Goal: Information Seeking & Learning: Learn about a topic

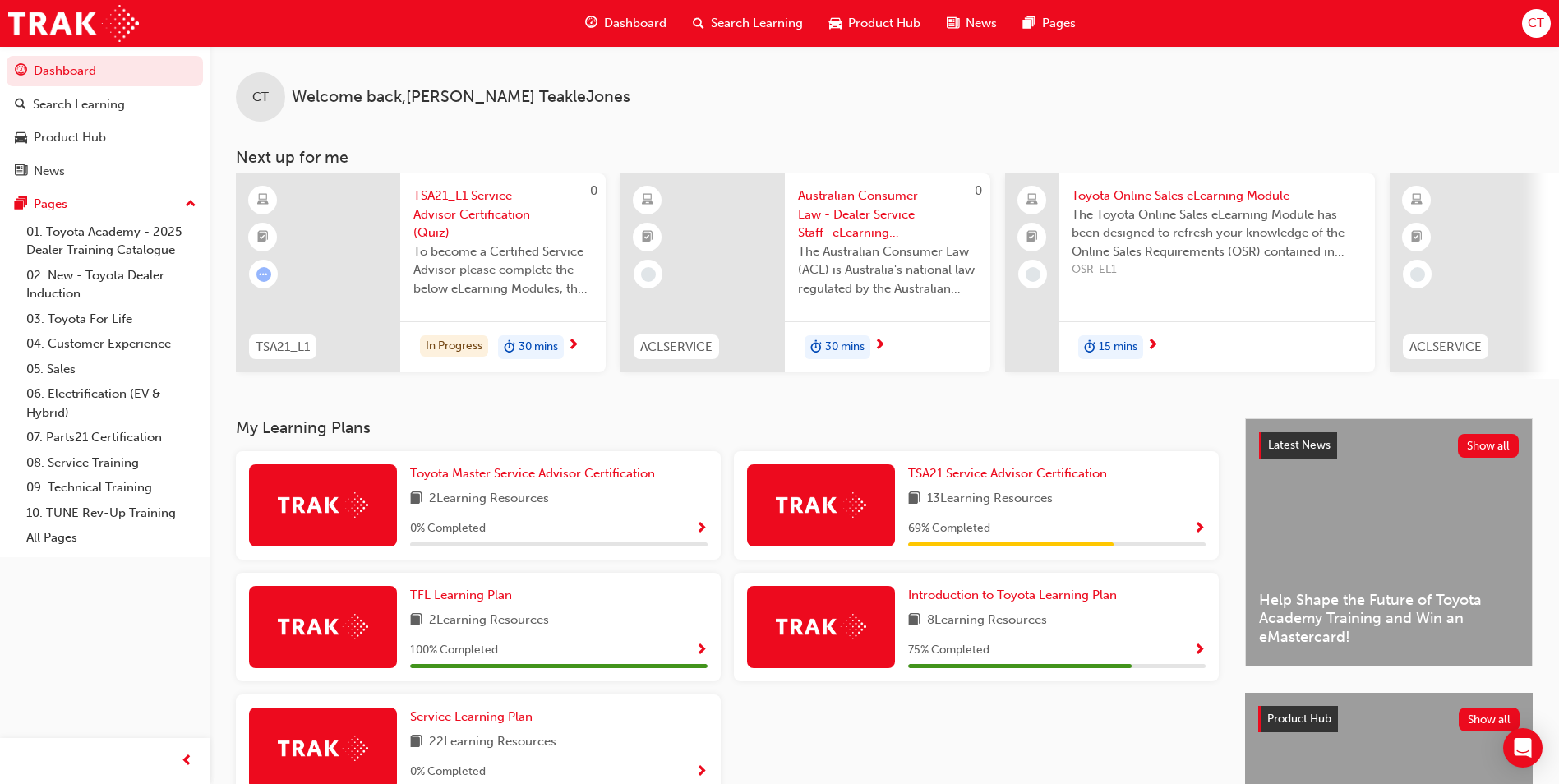
click at [505, 255] on span "To become a Certified Service Advisor please complete the below eLearning Modul…" at bounding box center [502, 270] width 180 height 56
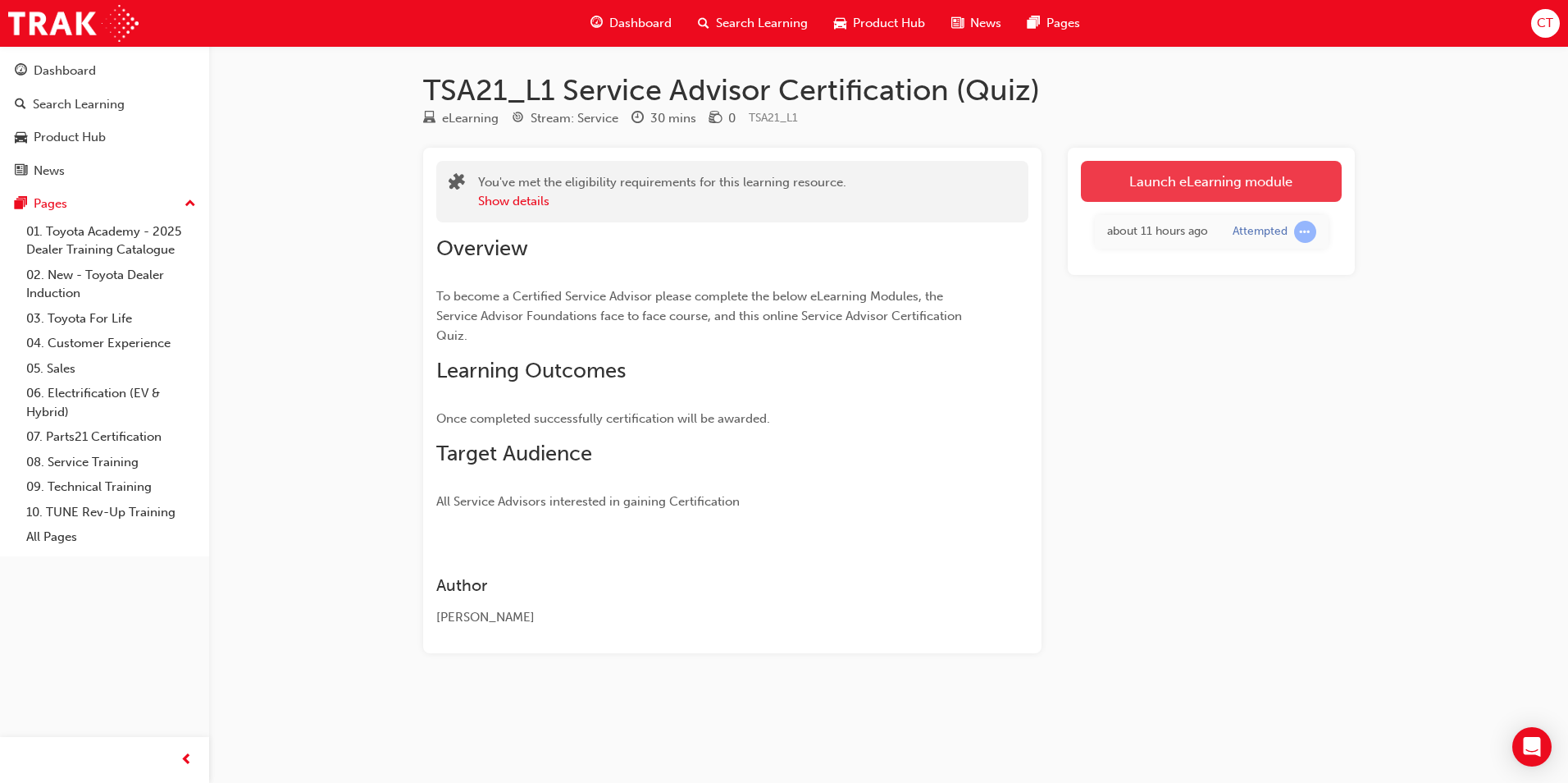
click at [1230, 171] on link "Launch eLearning module" at bounding box center [1212, 181] width 261 height 41
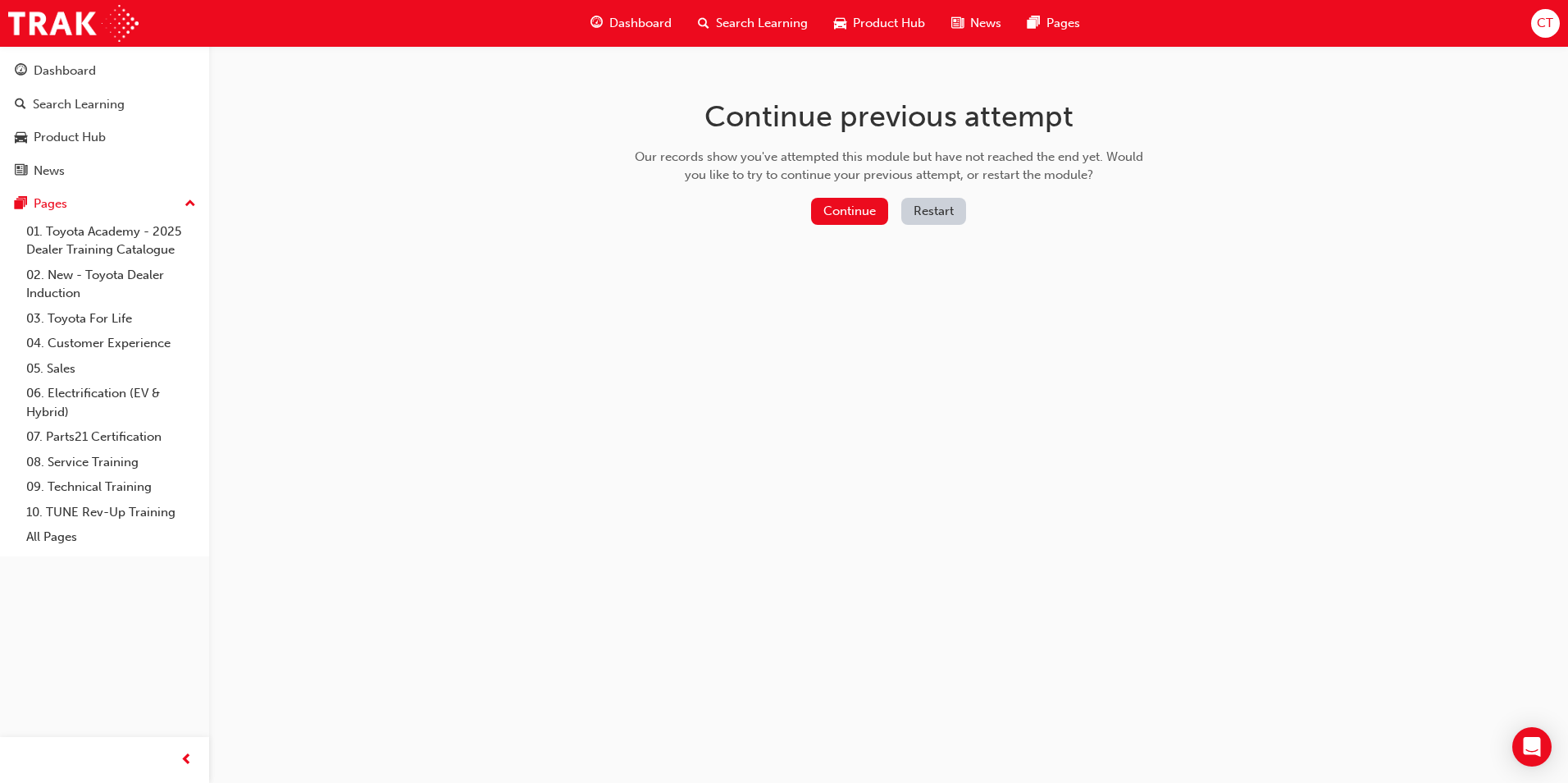
click at [940, 215] on button "Restart" at bounding box center [933, 211] width 64 height 27
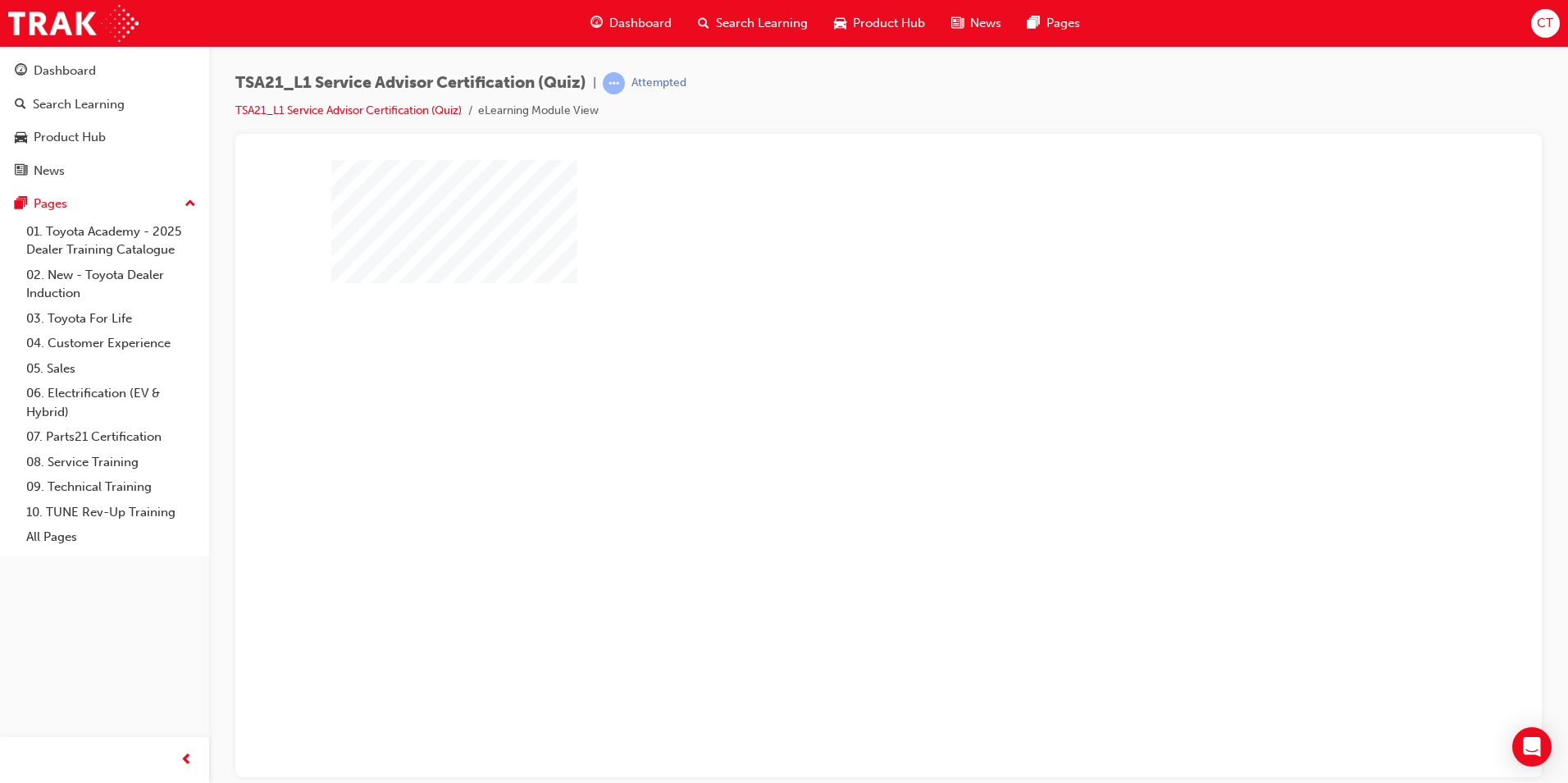
click at [841, 407] on div "play" at bounding box center [841, 407] width 0 height 0
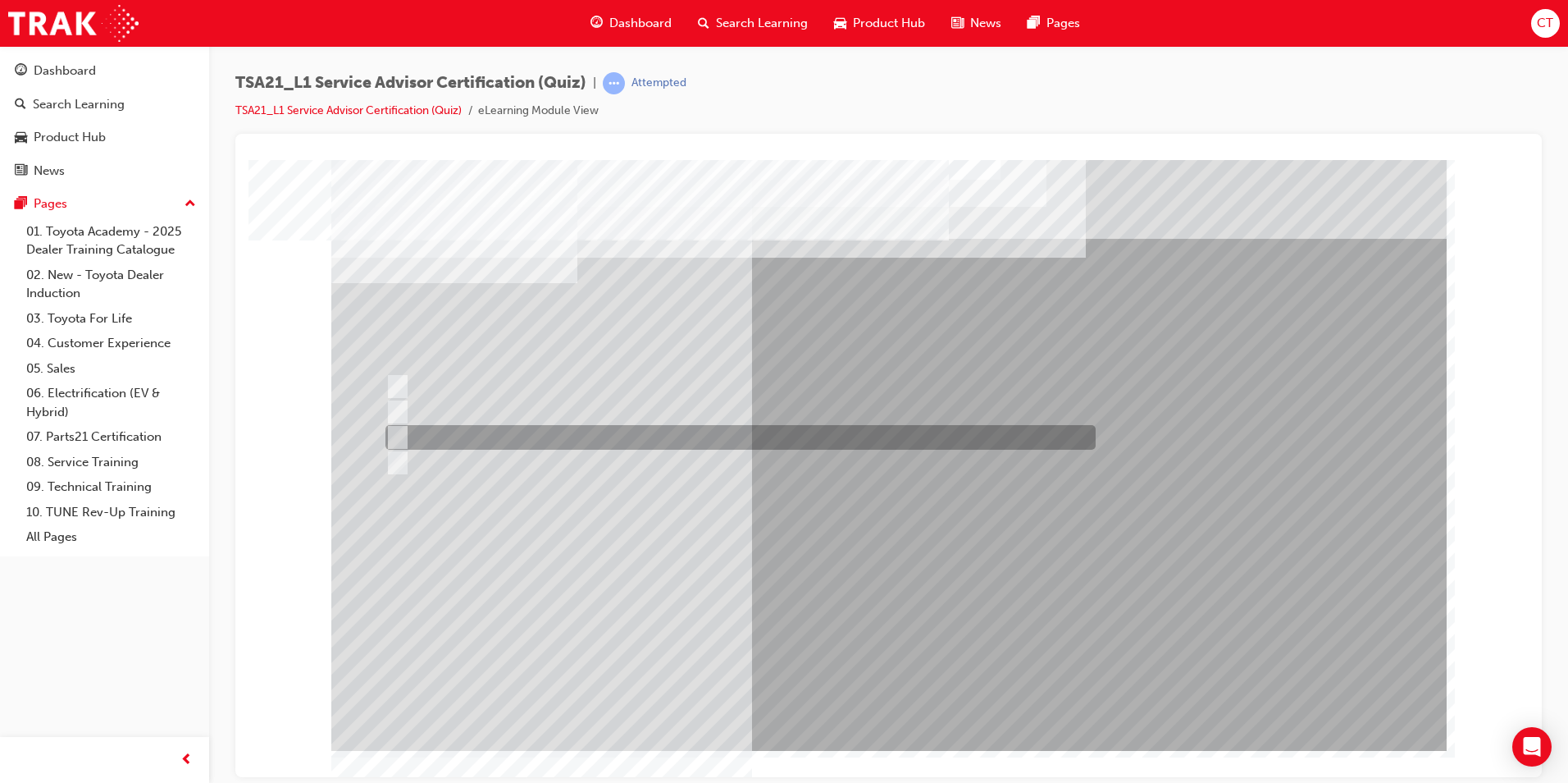
click at [396, 435] on input "To increase the number/rate of on-time arrivals." at bounding box center [394, 437] width 18 height 18
radio input "true"
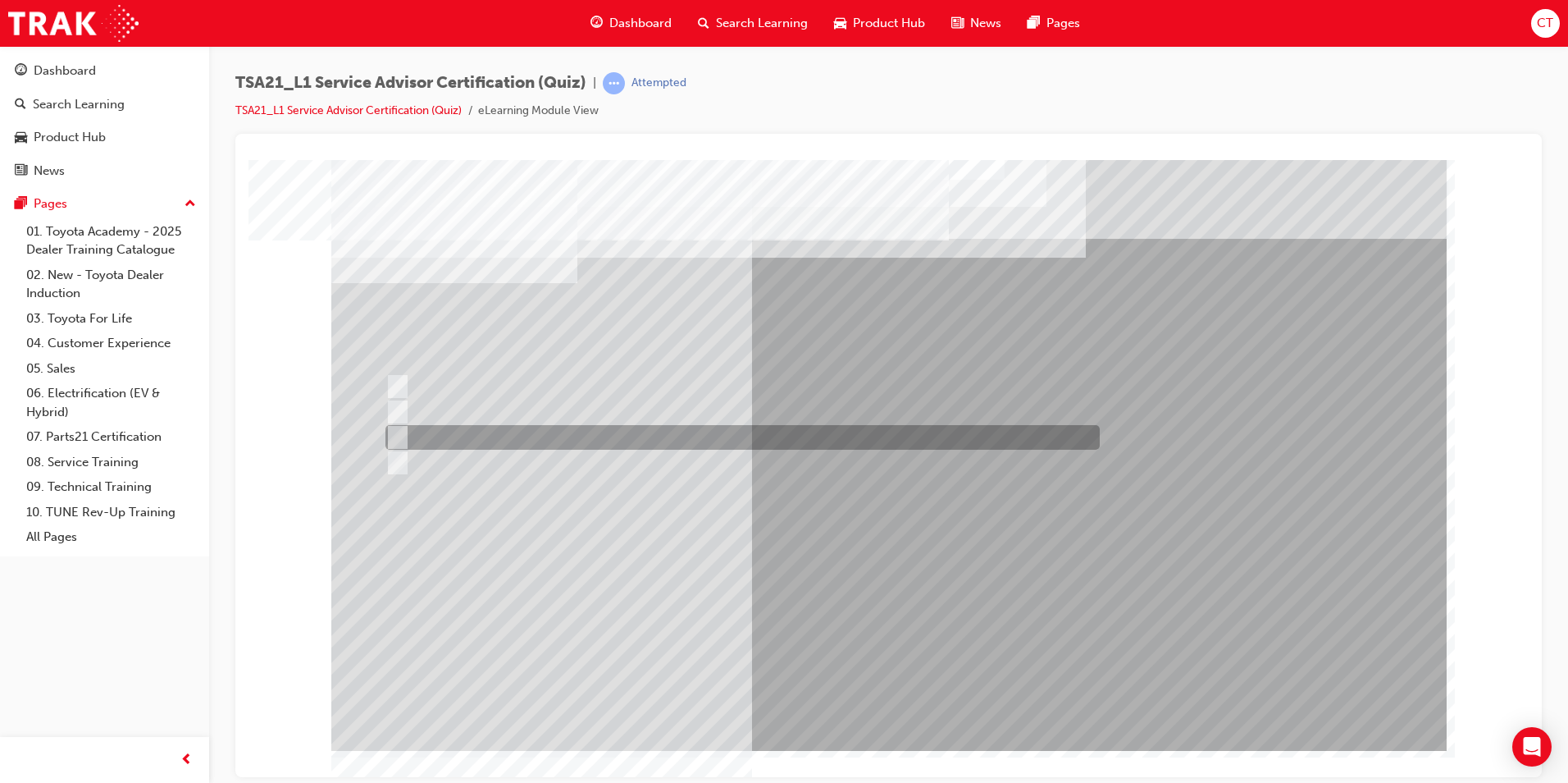
click at [846, 432] on div at bounding box center [738, 437] width 714 height 25
radio input "true"
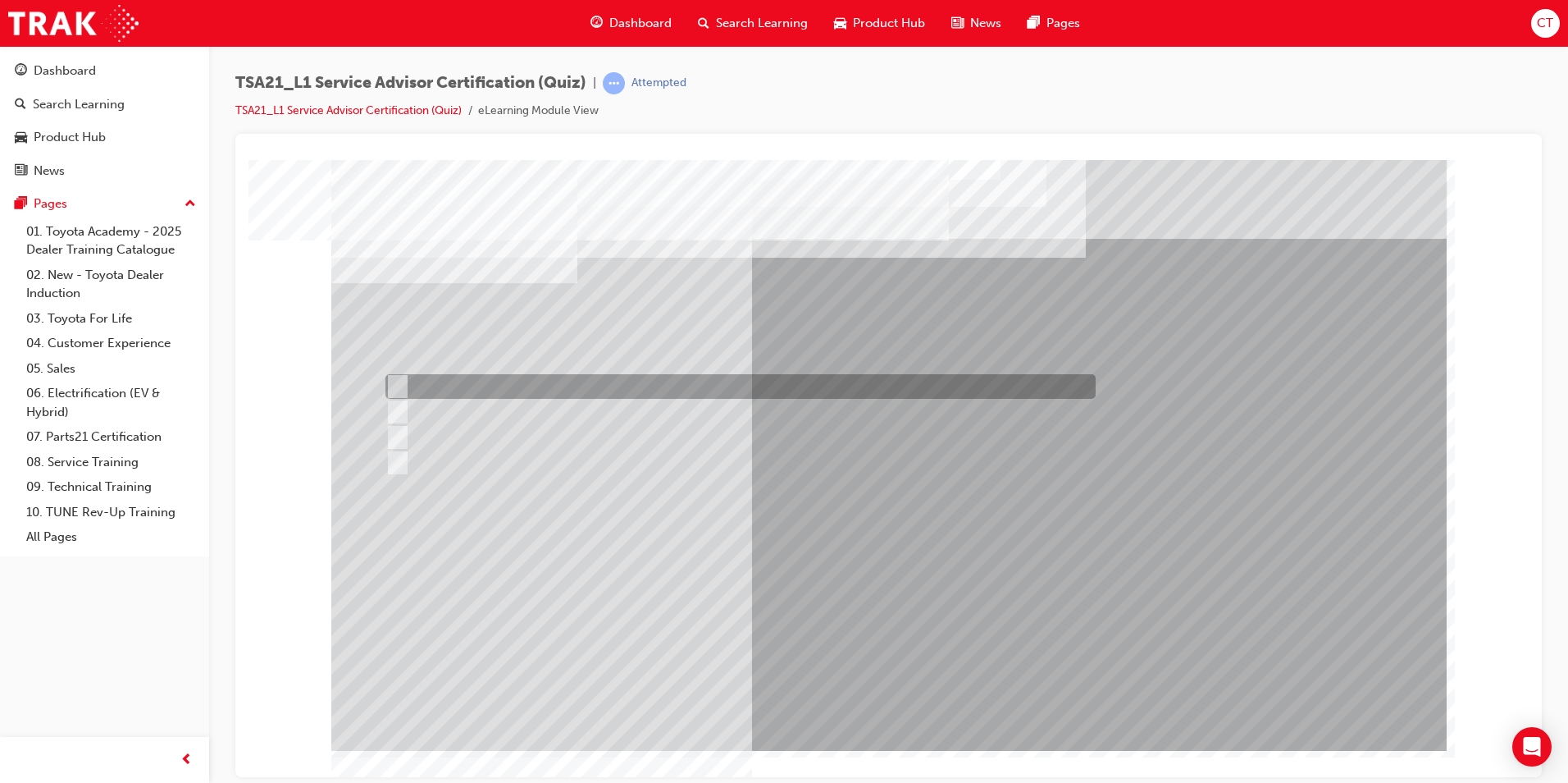
click at [398, 384] on input "Warranty and Service Book" at bounding box center [394, 386] width 18 height 18
radio input "true"
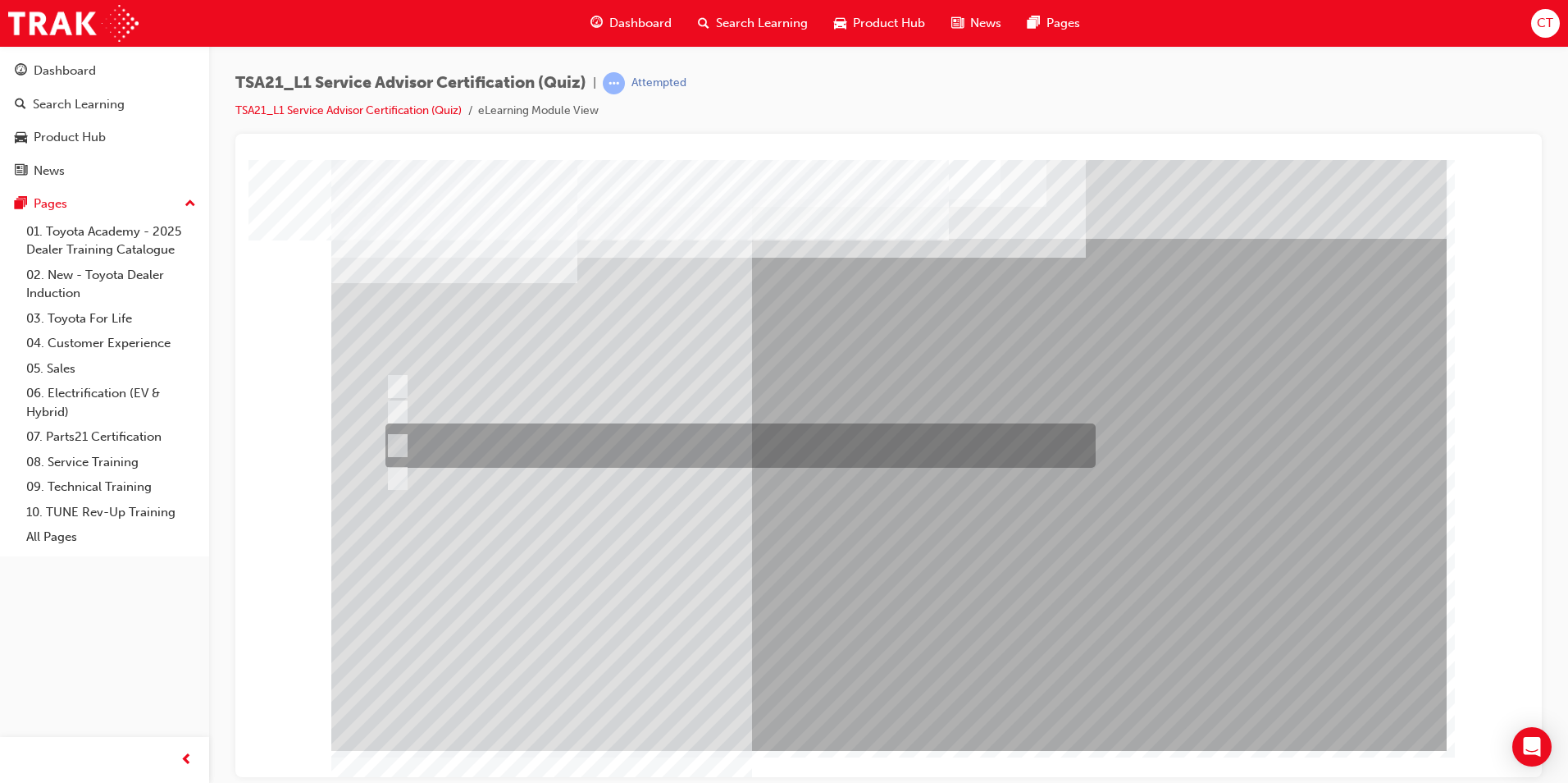
click at [857, 430] on div at bounding box center [736, 446] width 710 height 44
radio input "true"
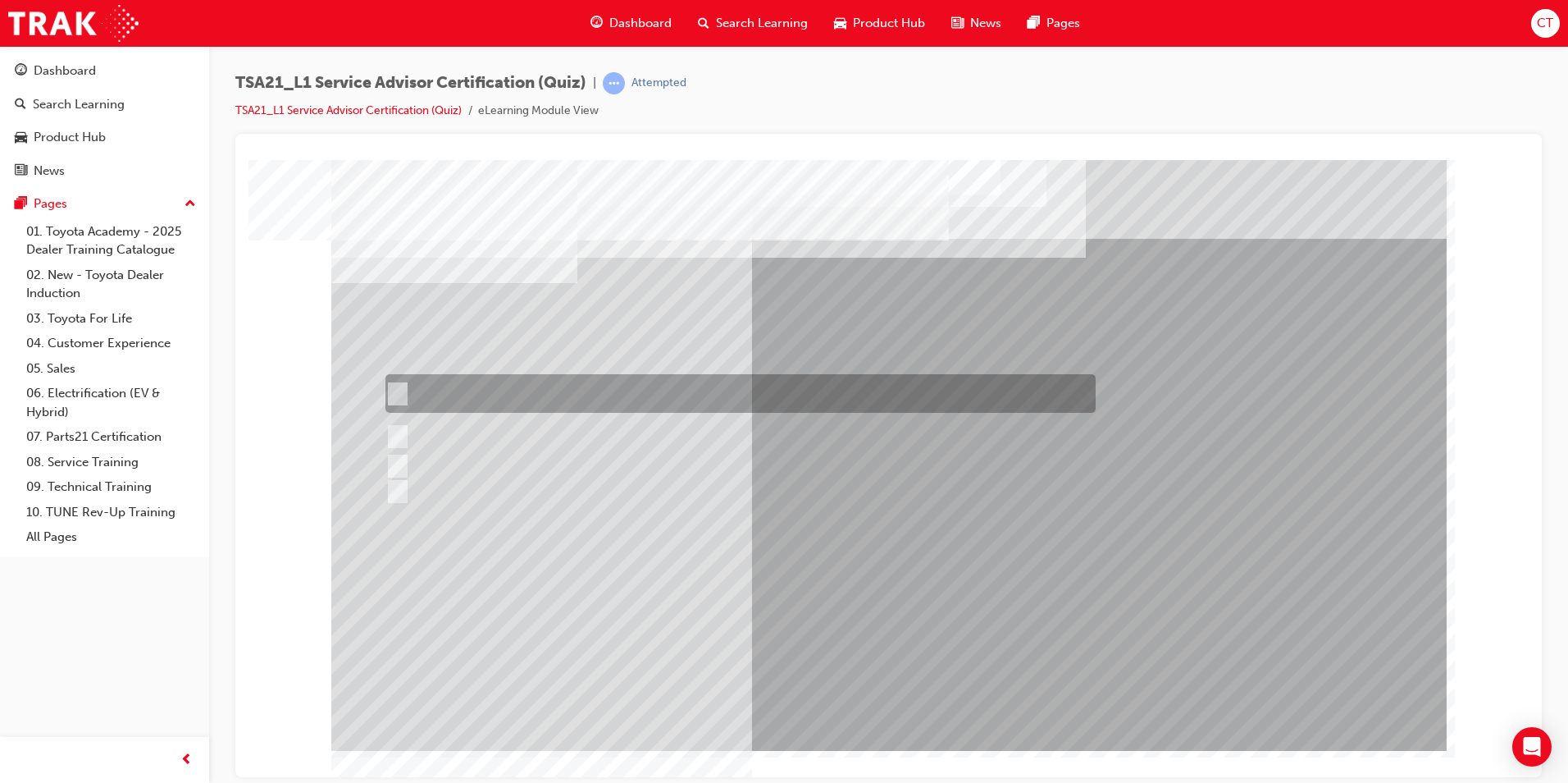
click at [790, 387] on div at bounding box center [736, 394] width 710 height 39
radio input "true"
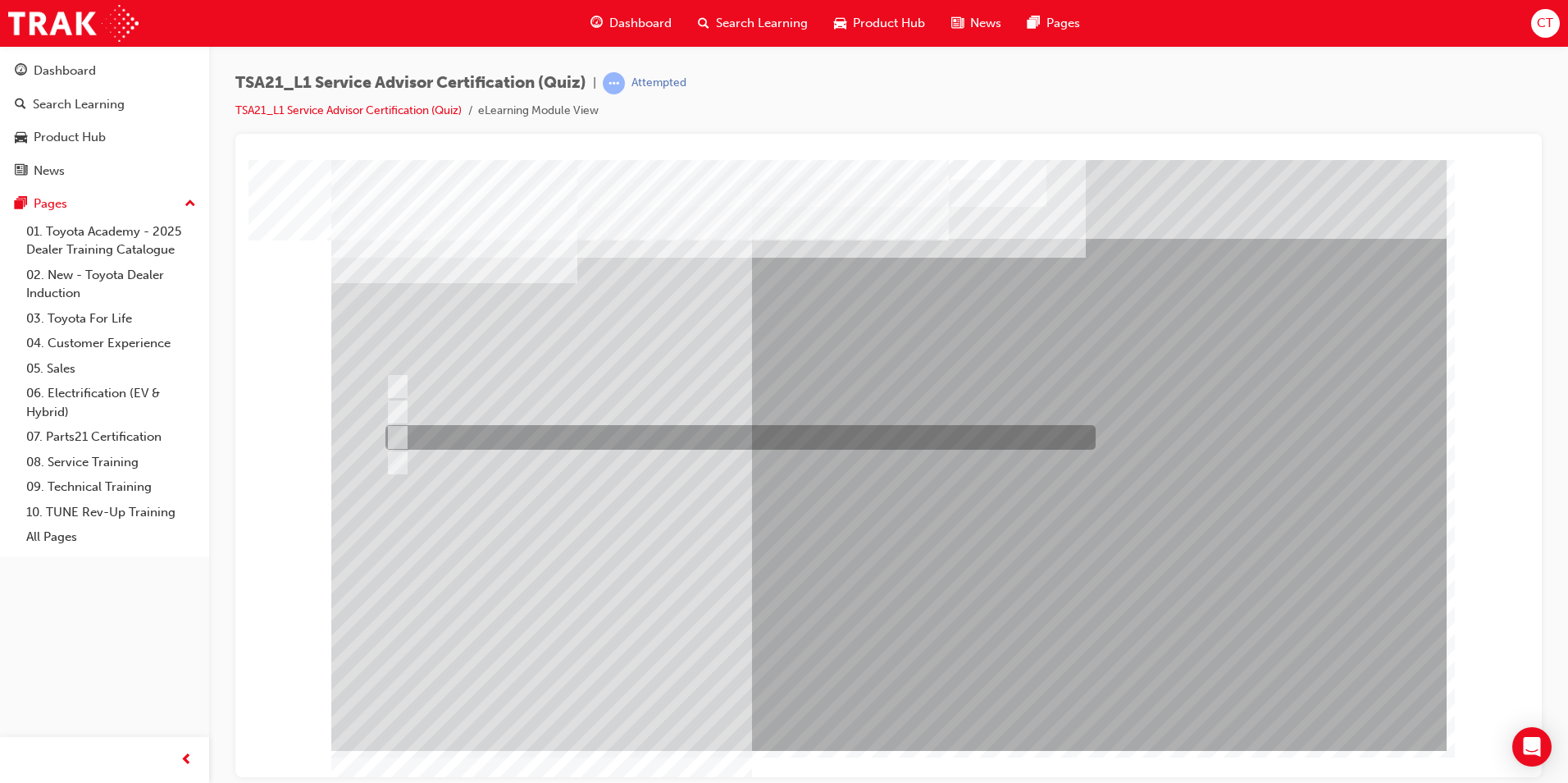
click at [492, 438] on div at bounding box center [736, 437] width 710 height 25
radio input "true"
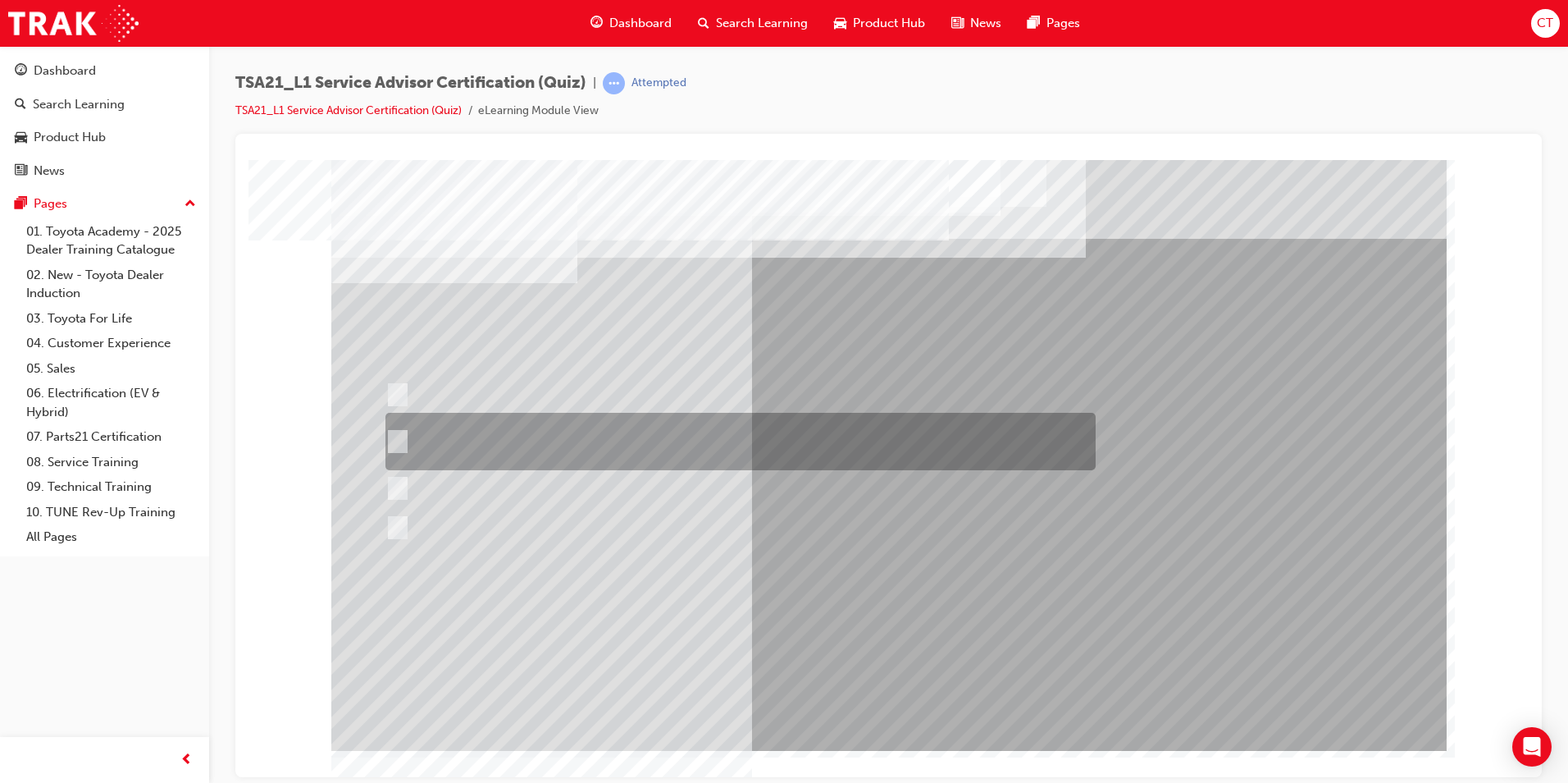
click at [544, 432] on div at bounding box center [736, 440] width 710 height 57
radio input "true"
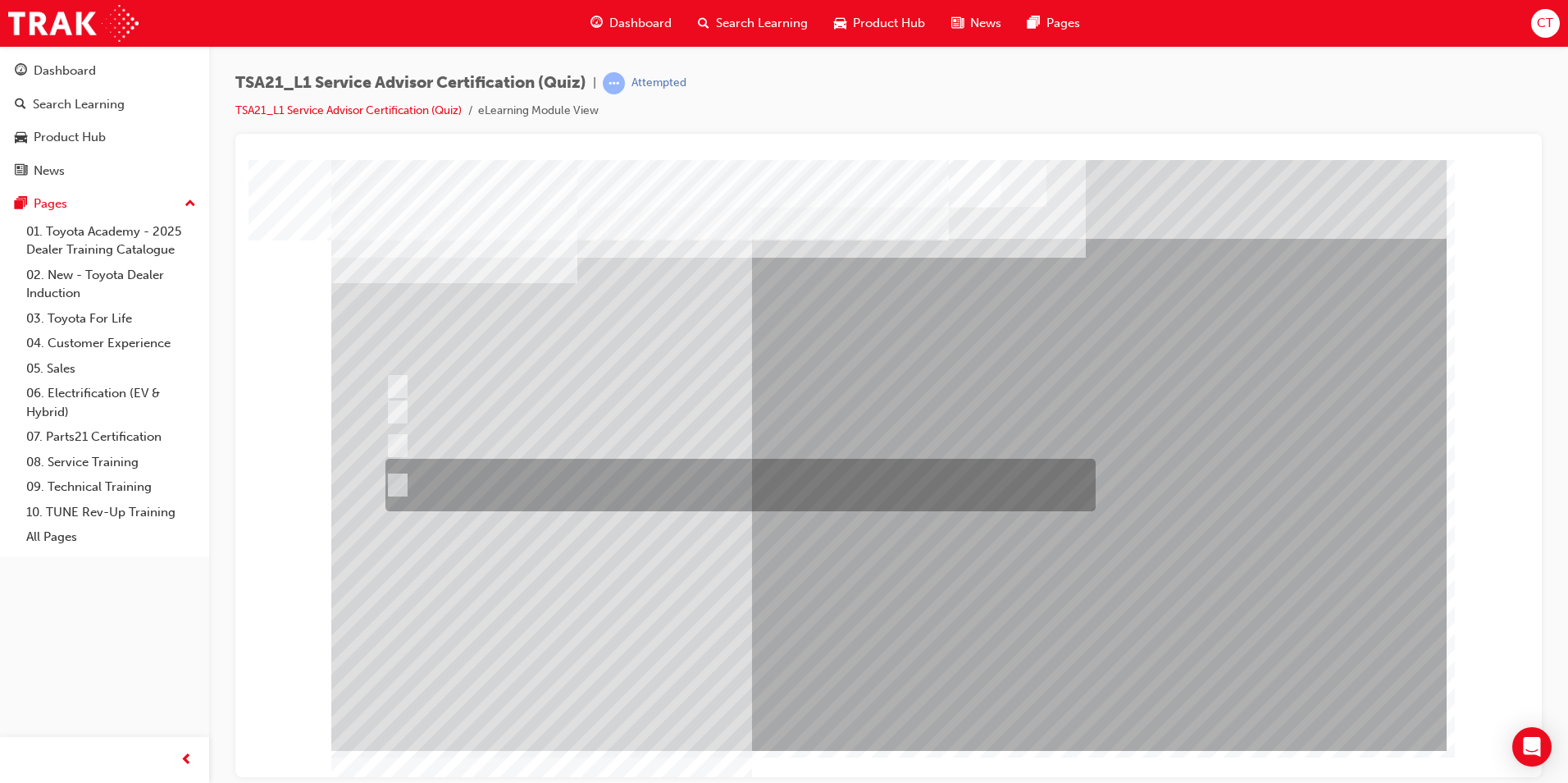
click at [737, 474] on div at bounding box center [736, 484] width 710 height 52
radio input "true"
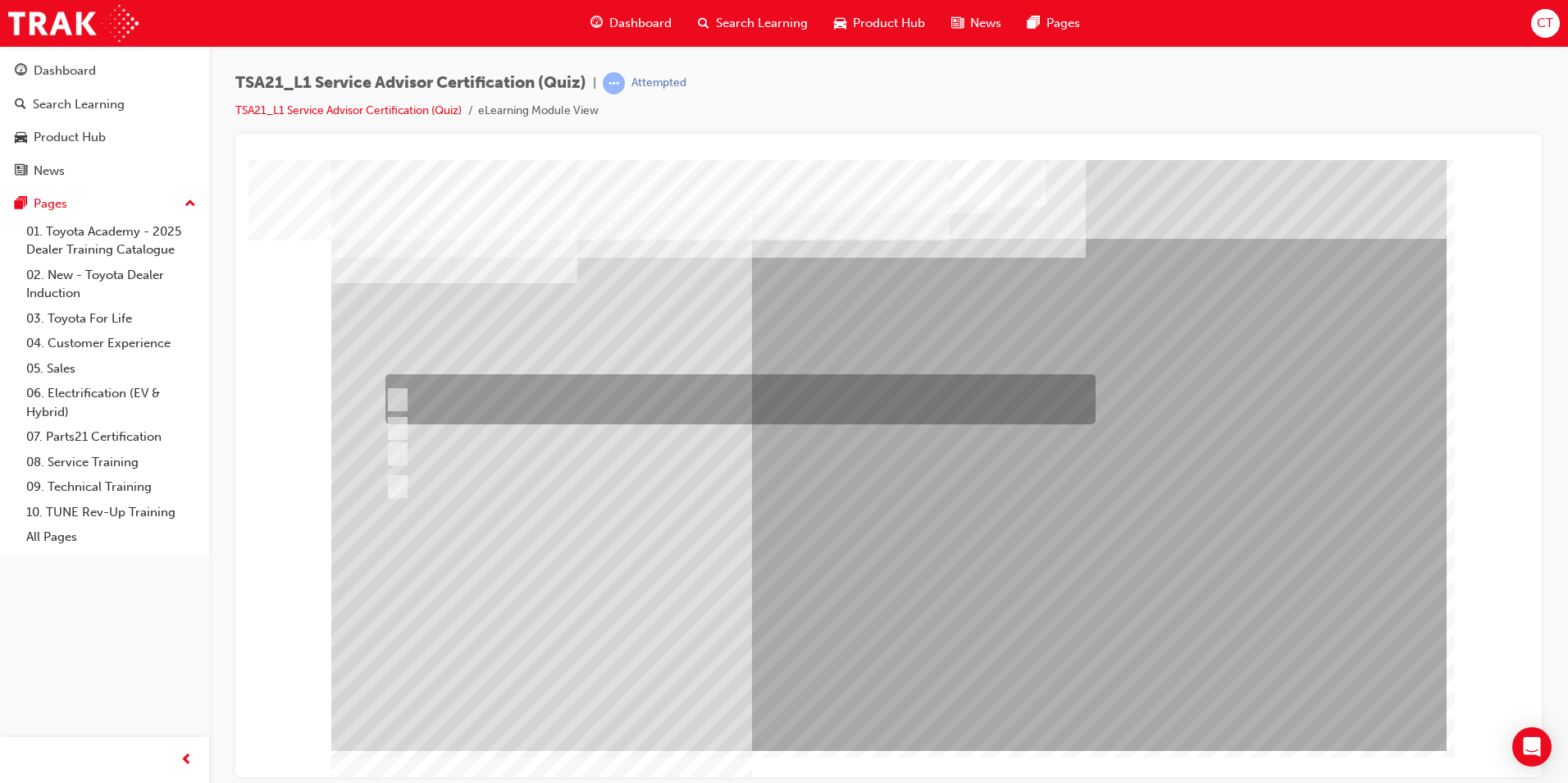
click at [460, 391] on div at bounding box center [736, 399] width 710 height 50
radio input "true"
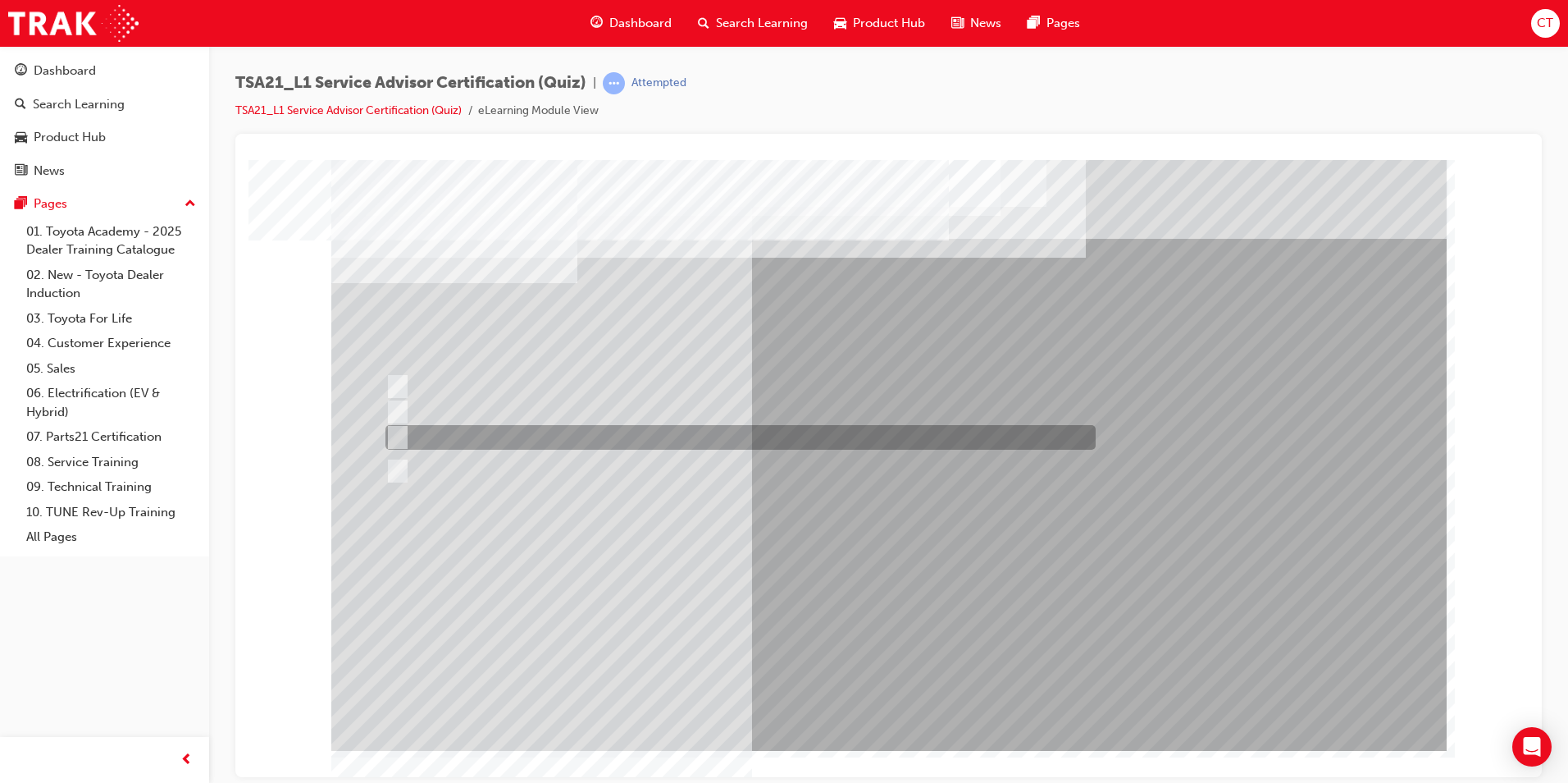
click at [538, 434] on div at bounding box center [736, 437] width 710 height 25
radio input "true"
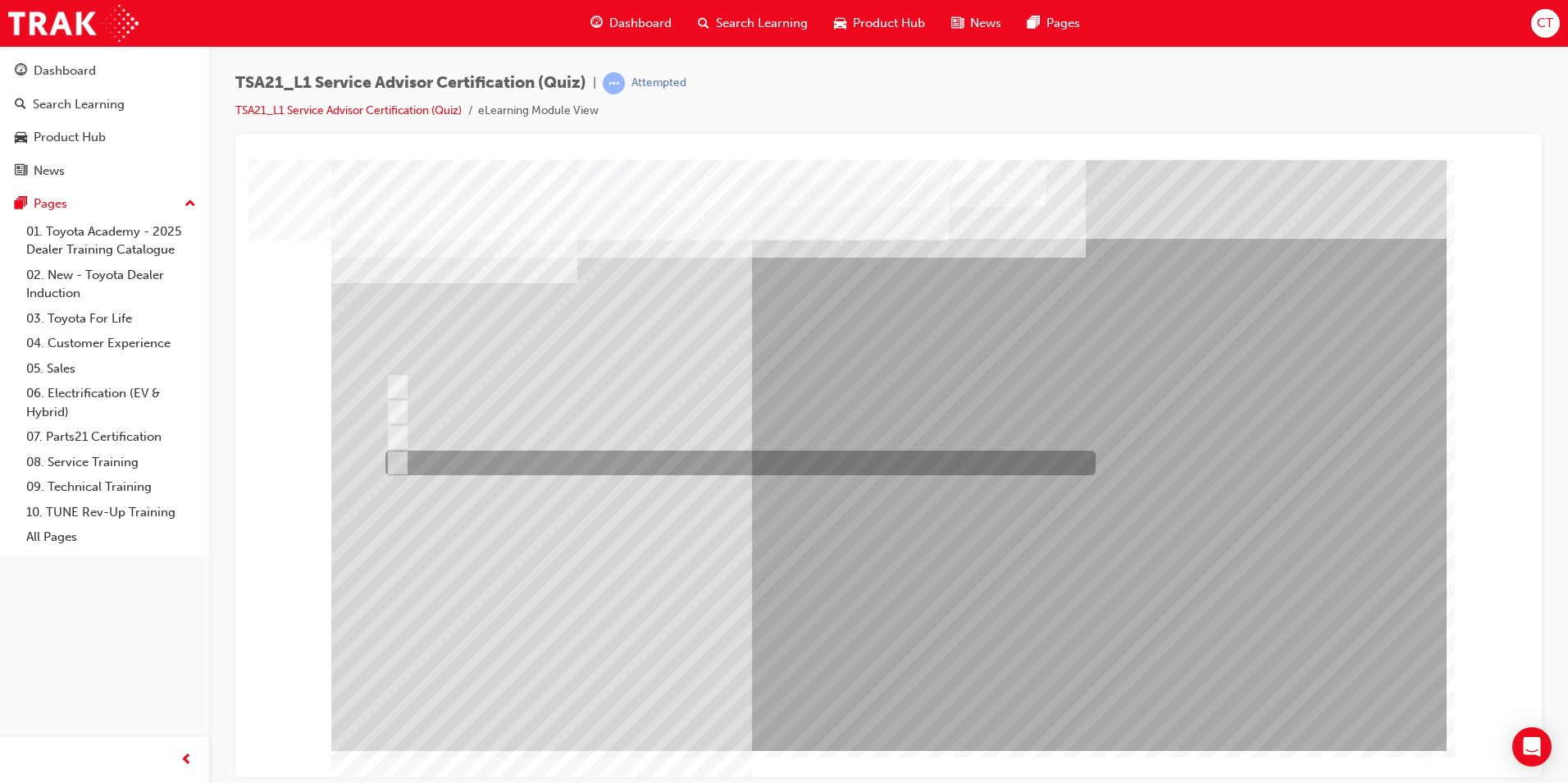
click at [664, 467] on div at bounding box center [736, 463] width 710 height 25
radio input "true"
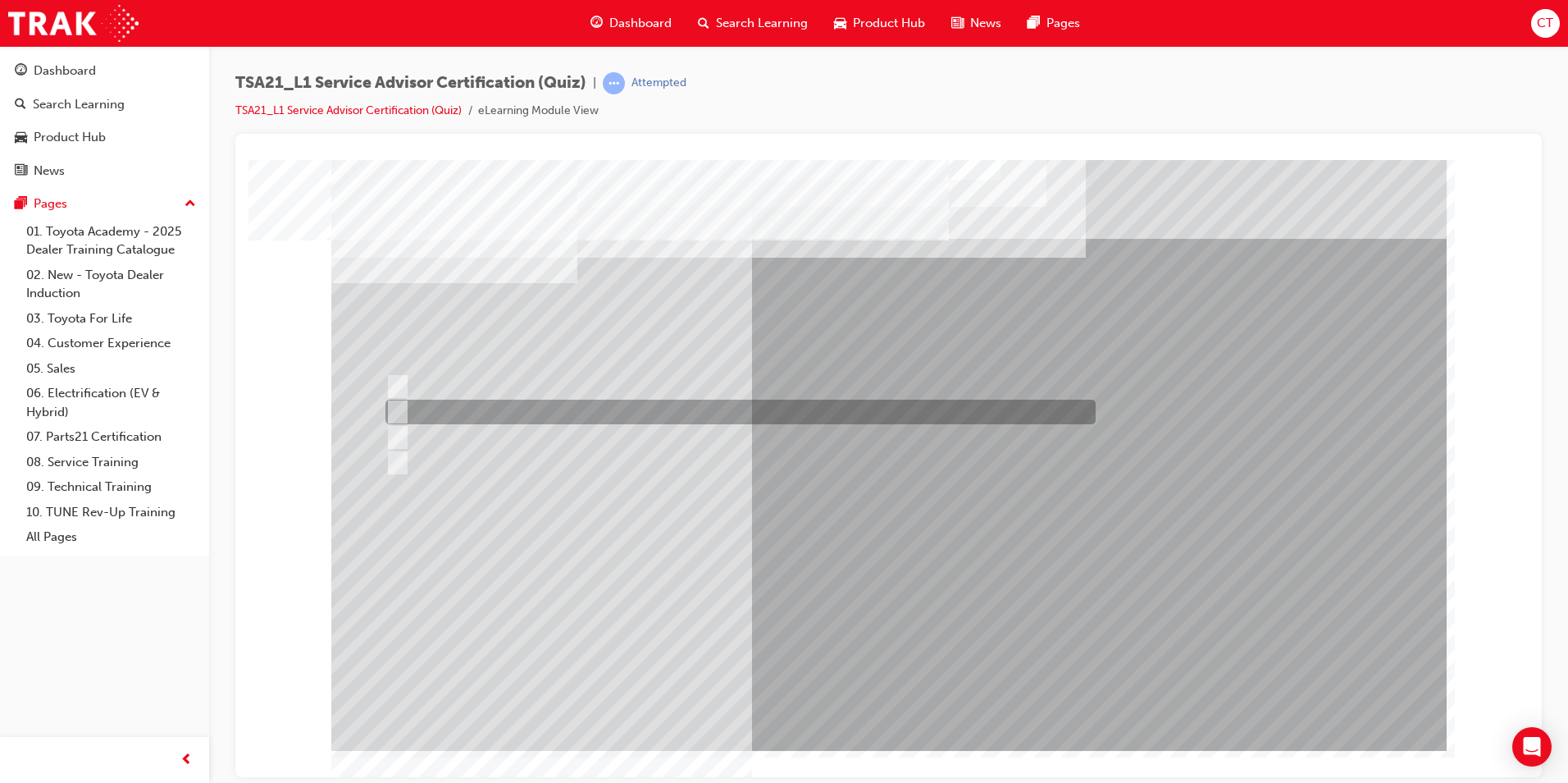
click at [855, 417] on div at bounding box center [736, 412] width 710 height 25
radio input "true"
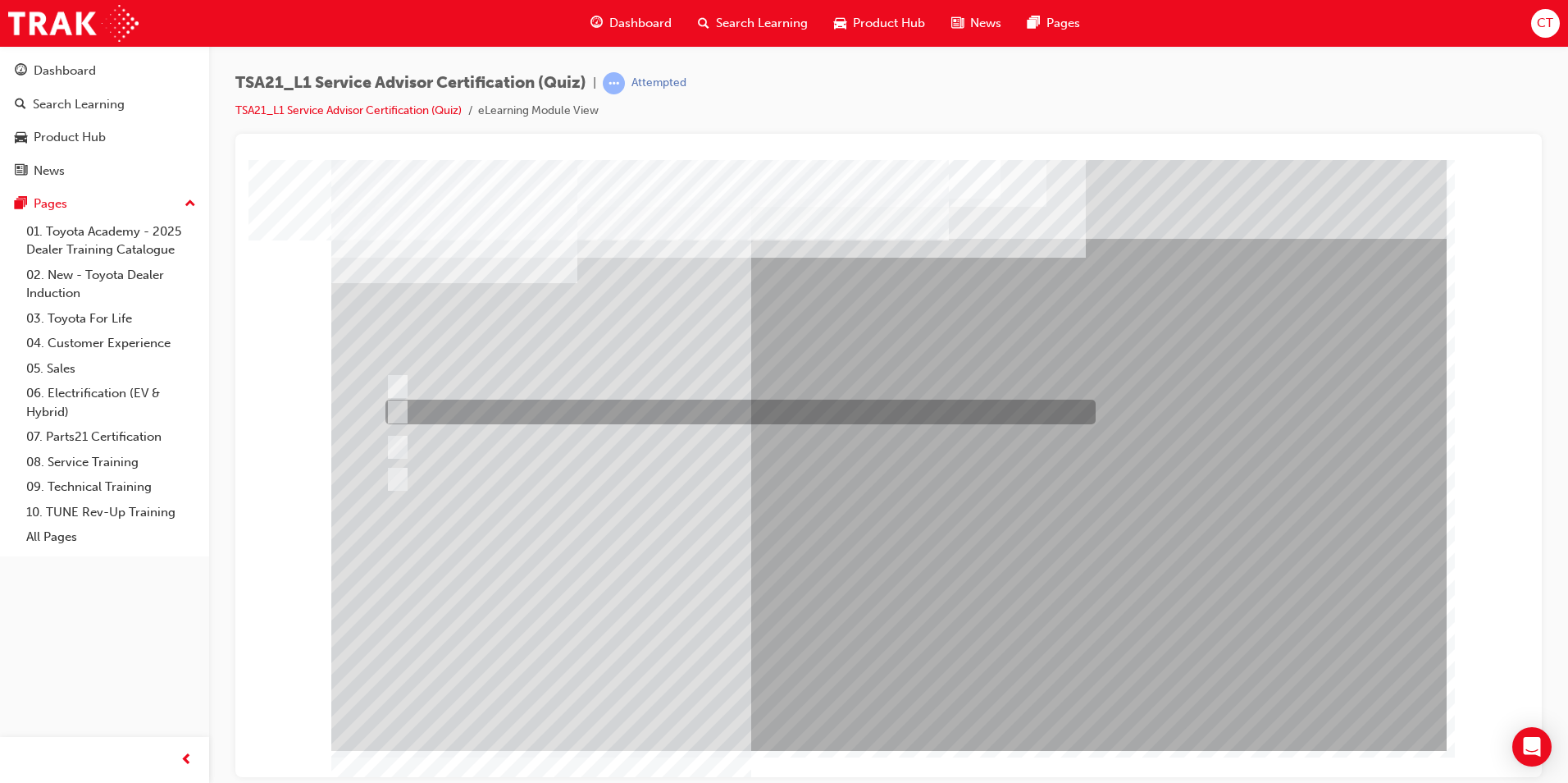
click at [820, 407] on div at bounding box center [736, 412] width 710 height 25
radio input "true"
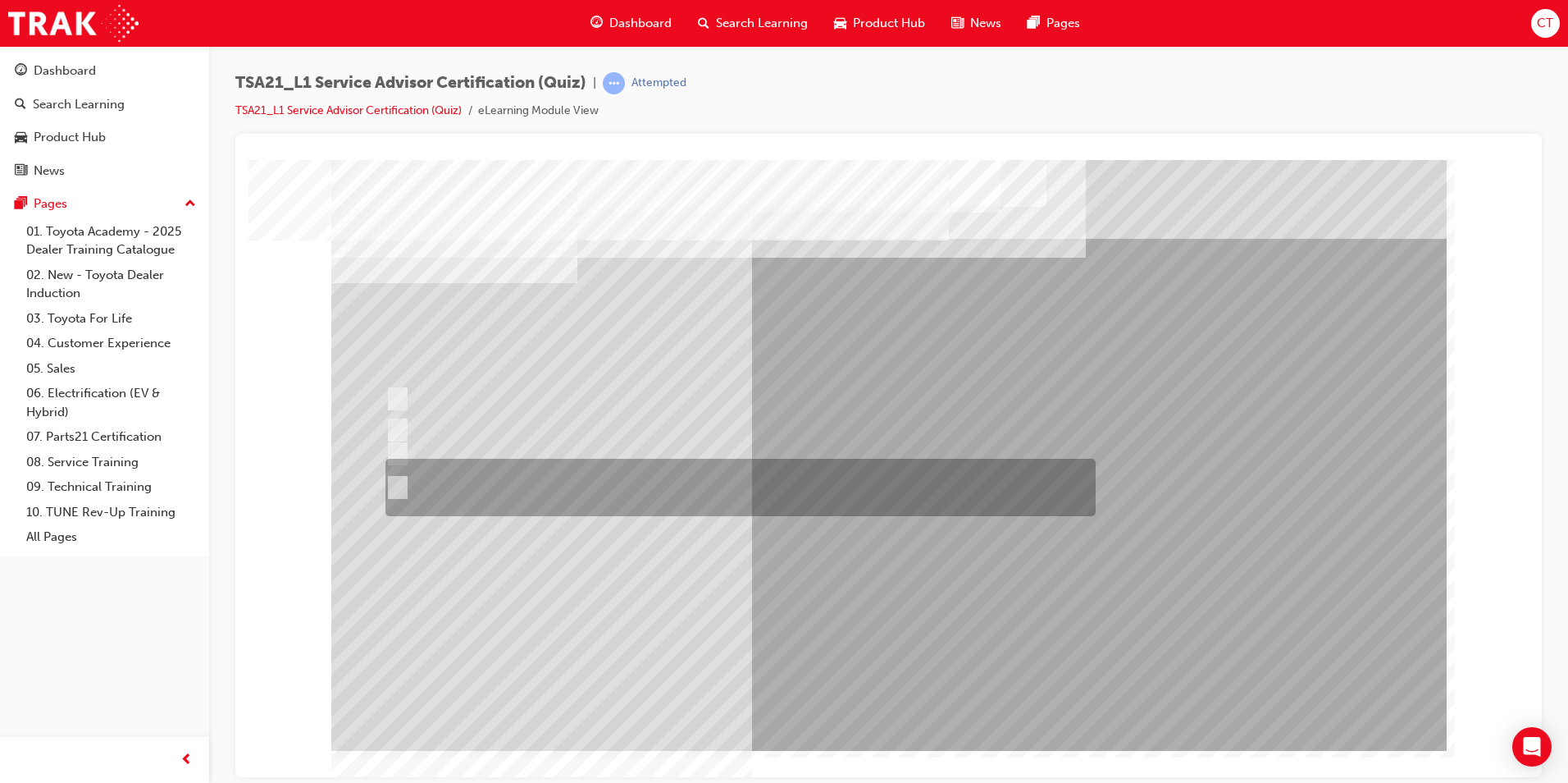
click at [626, 472] on div at bounding box center [736, 486] width 710 height 57
radio input "true"
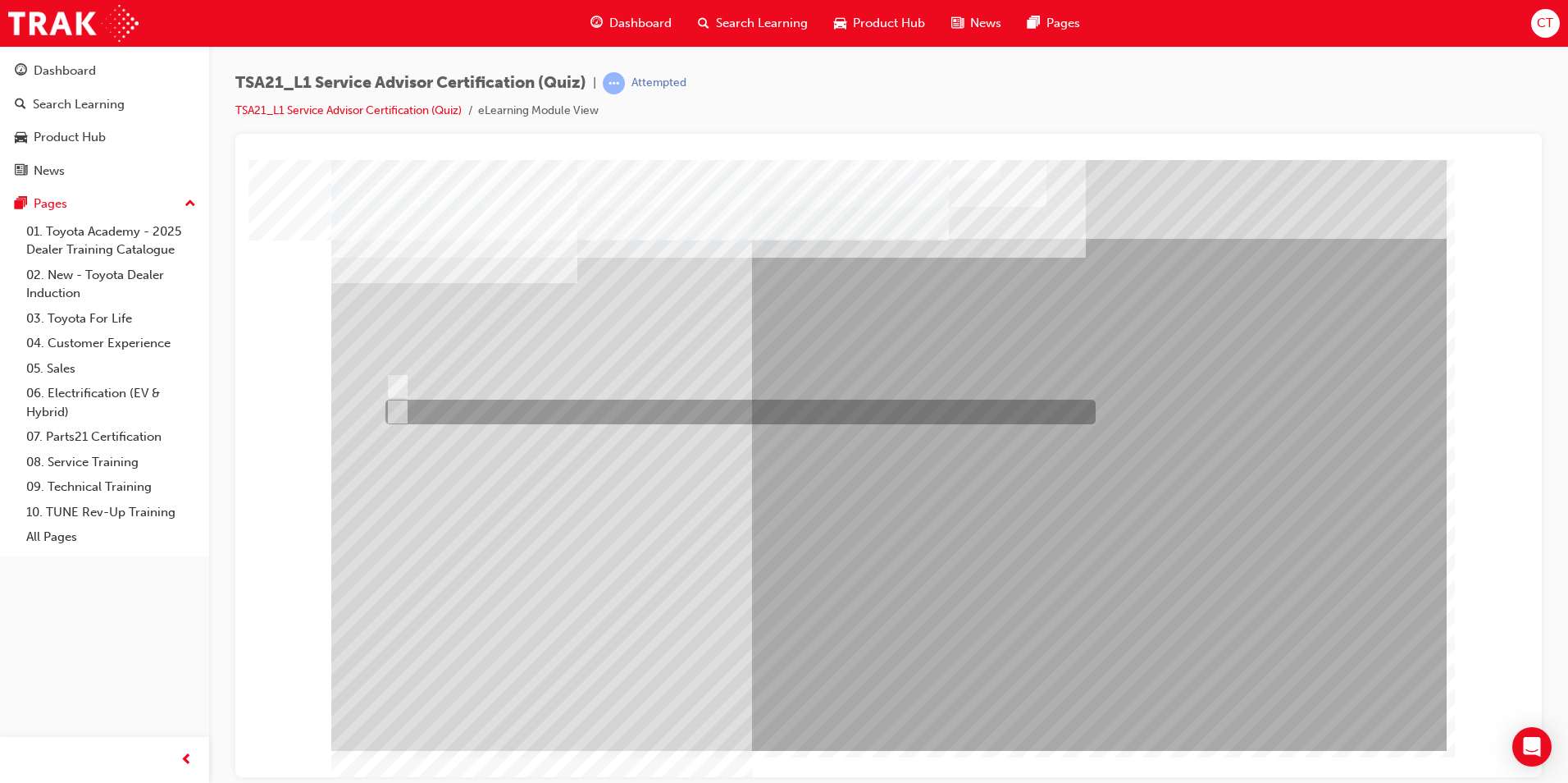
click at [400, 411] on input "True" at bounding box center [394, 411] width 18 height 18
radio input "true"
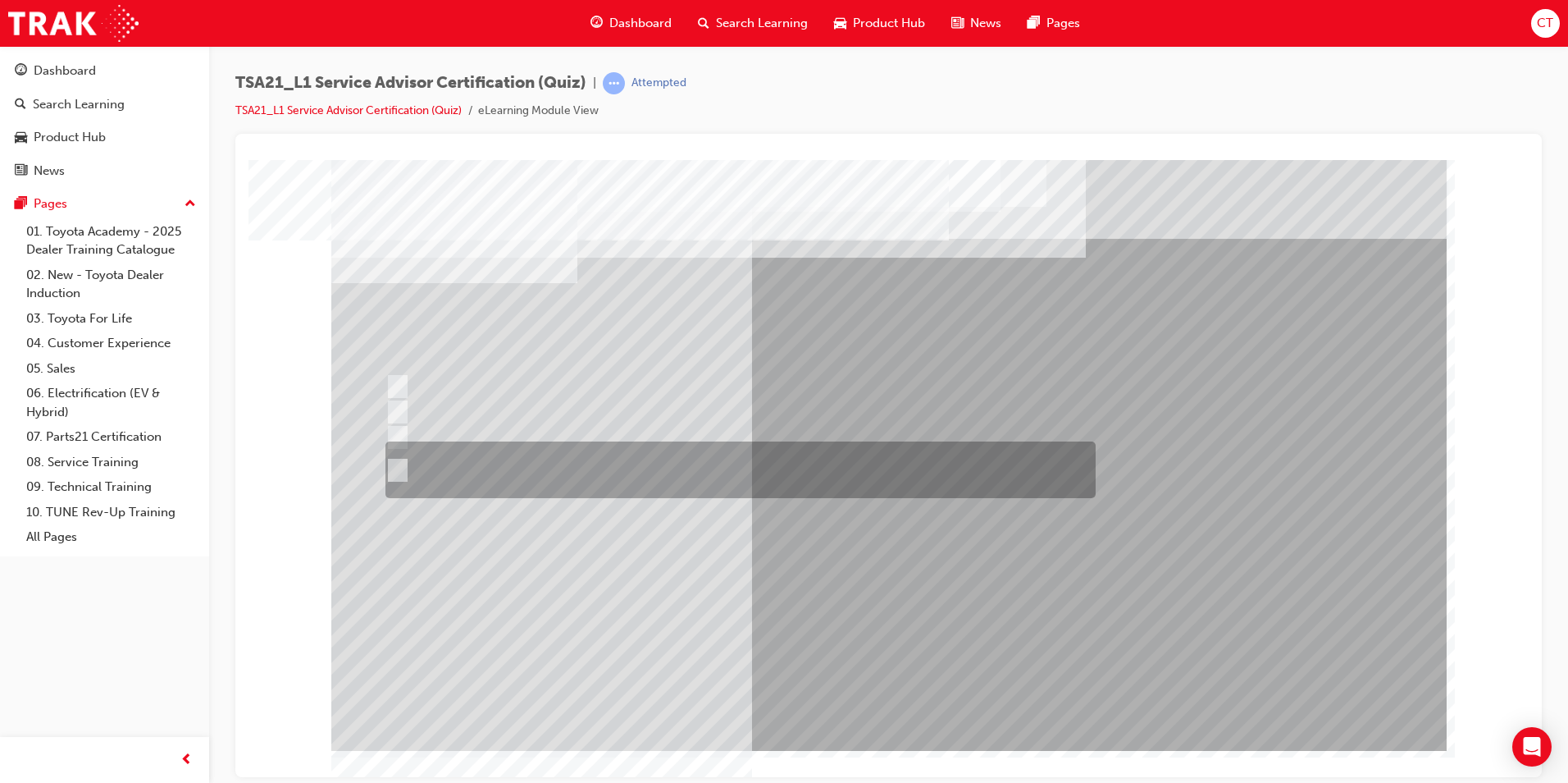
click at [826, 468] on div at bounding box center [736, 470] width 710 height 56
radio input "true"
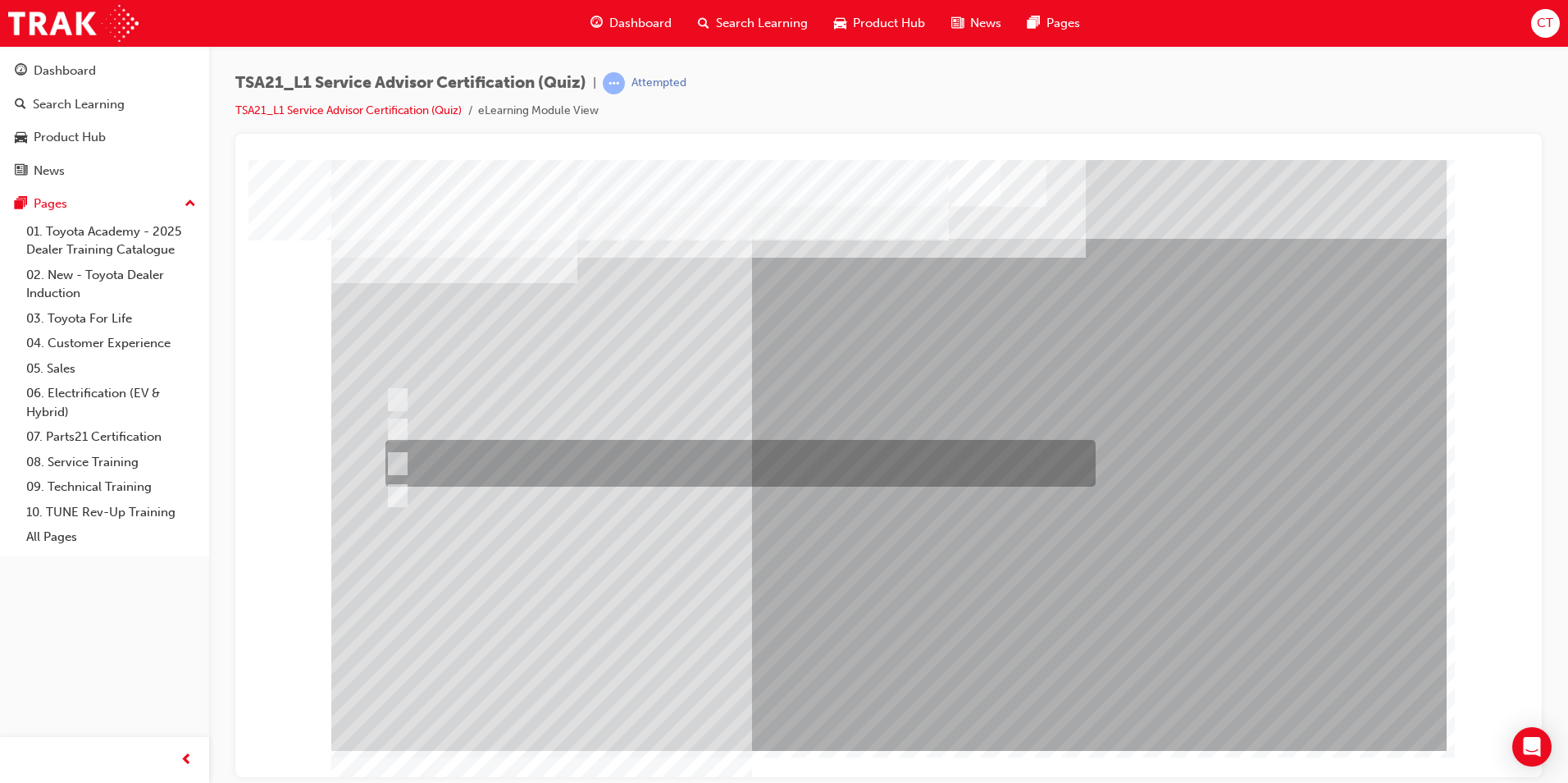
click at [825, 450] on div at bounding box center [736, 463] width 710 height 47
radio input "true"
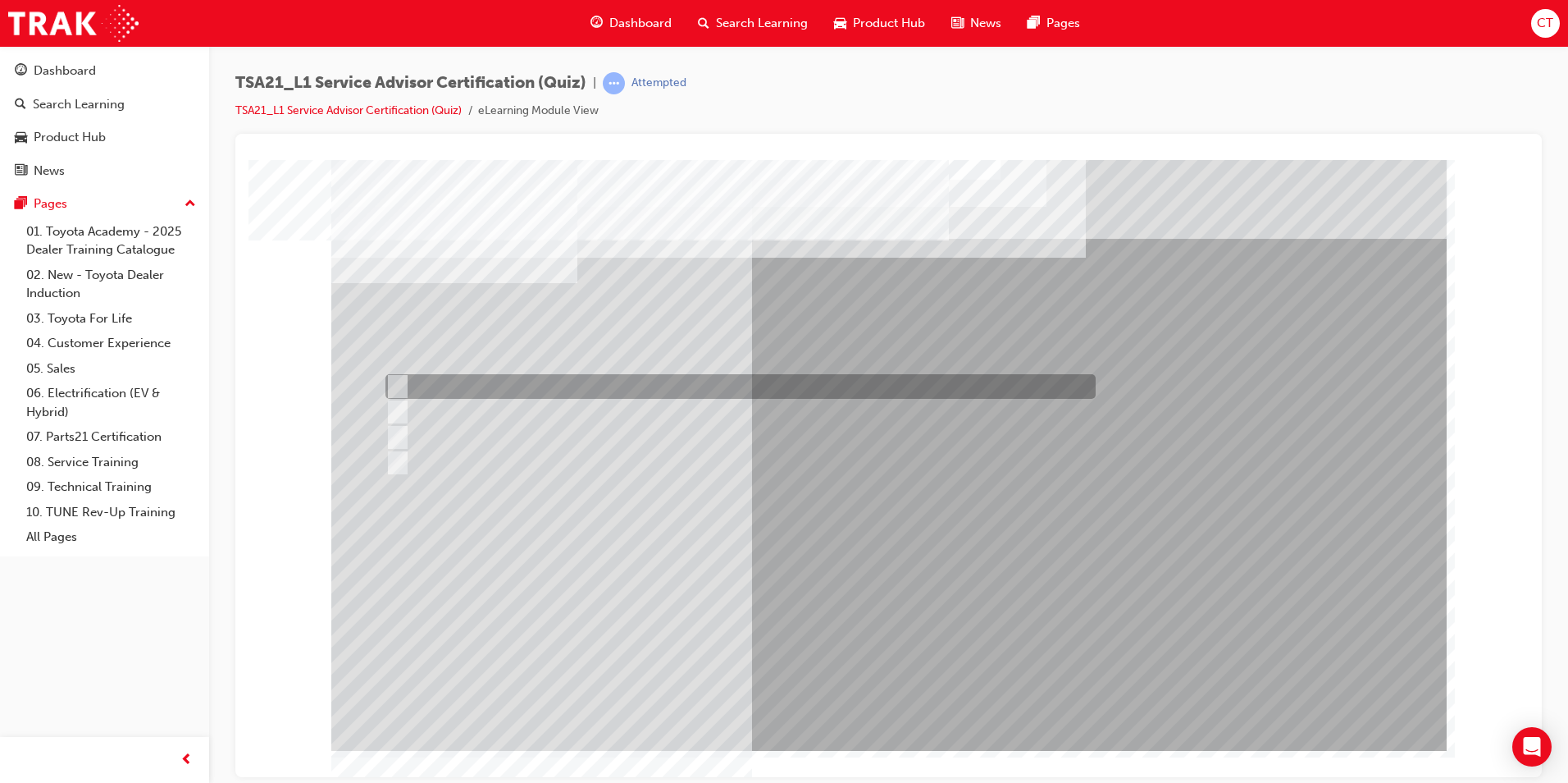
click at [851, 388] on div at bounding box center [736, 387] width 710 height 25
radio input "true"
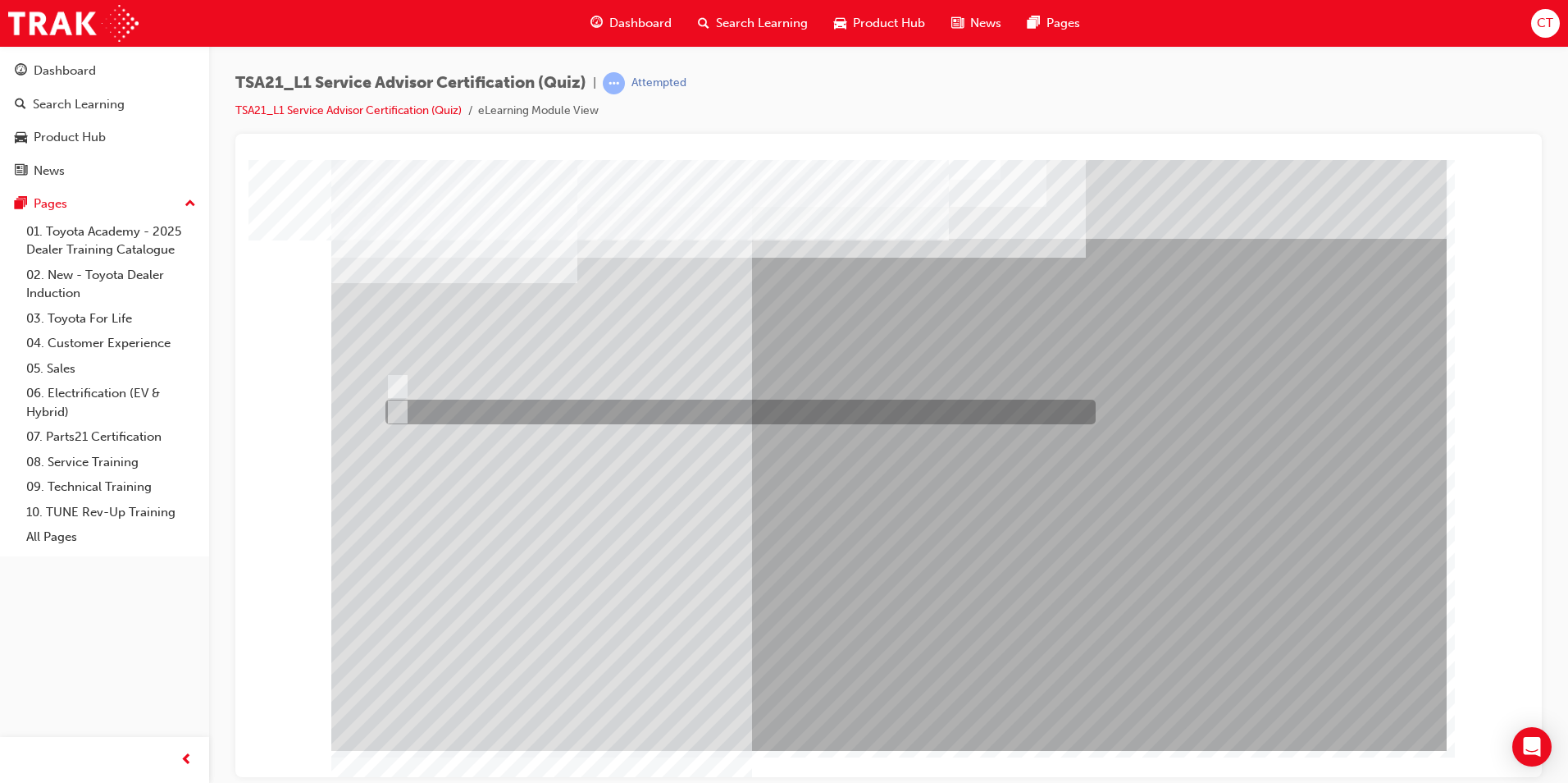
click at [711, 423] on div at bounding box center [736, 412] width 710 height 25
radio input "true"
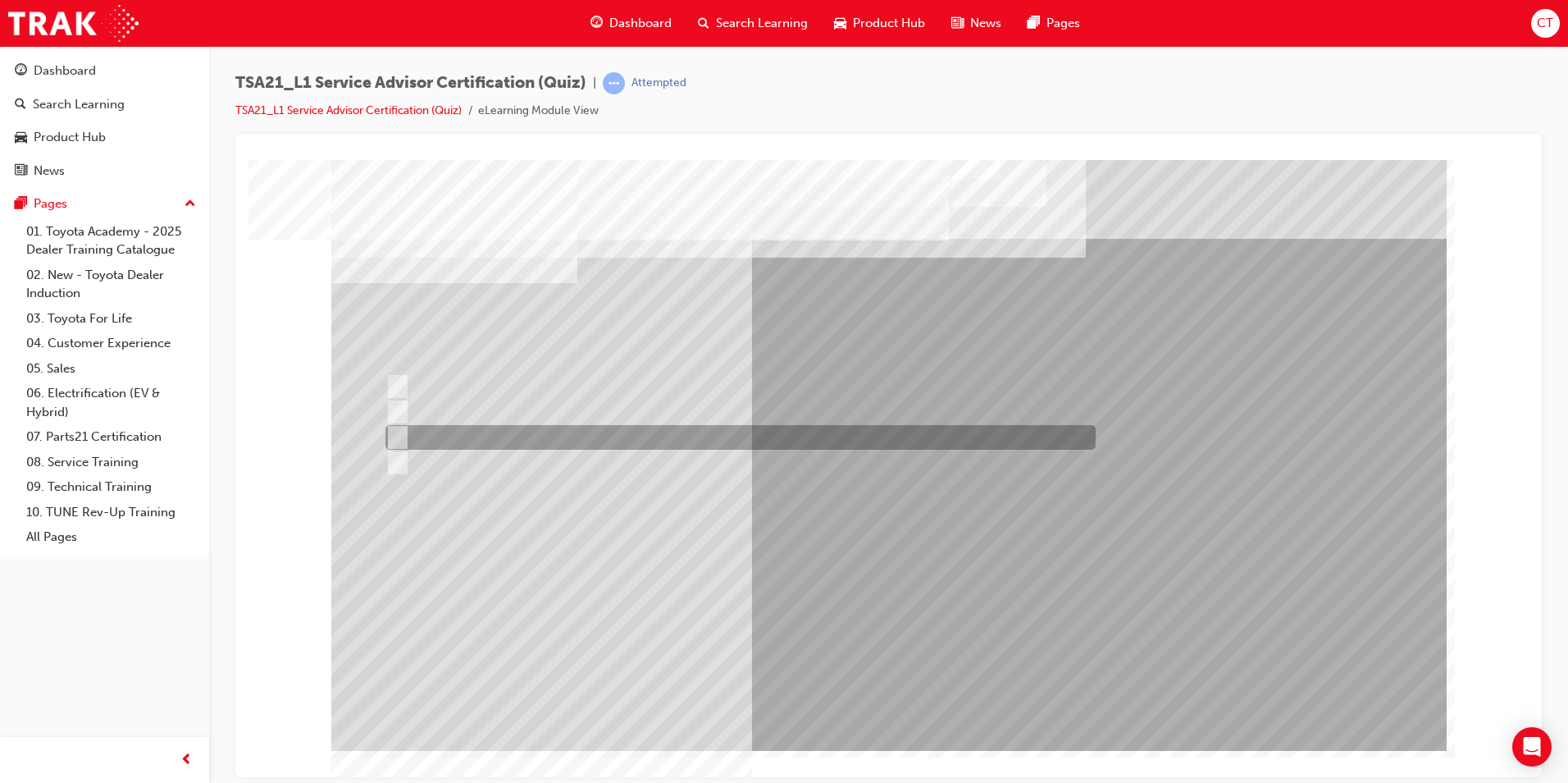
click at [599, 425] on div at bounding box center [736, 437] width 710 height 25
radio input "true"
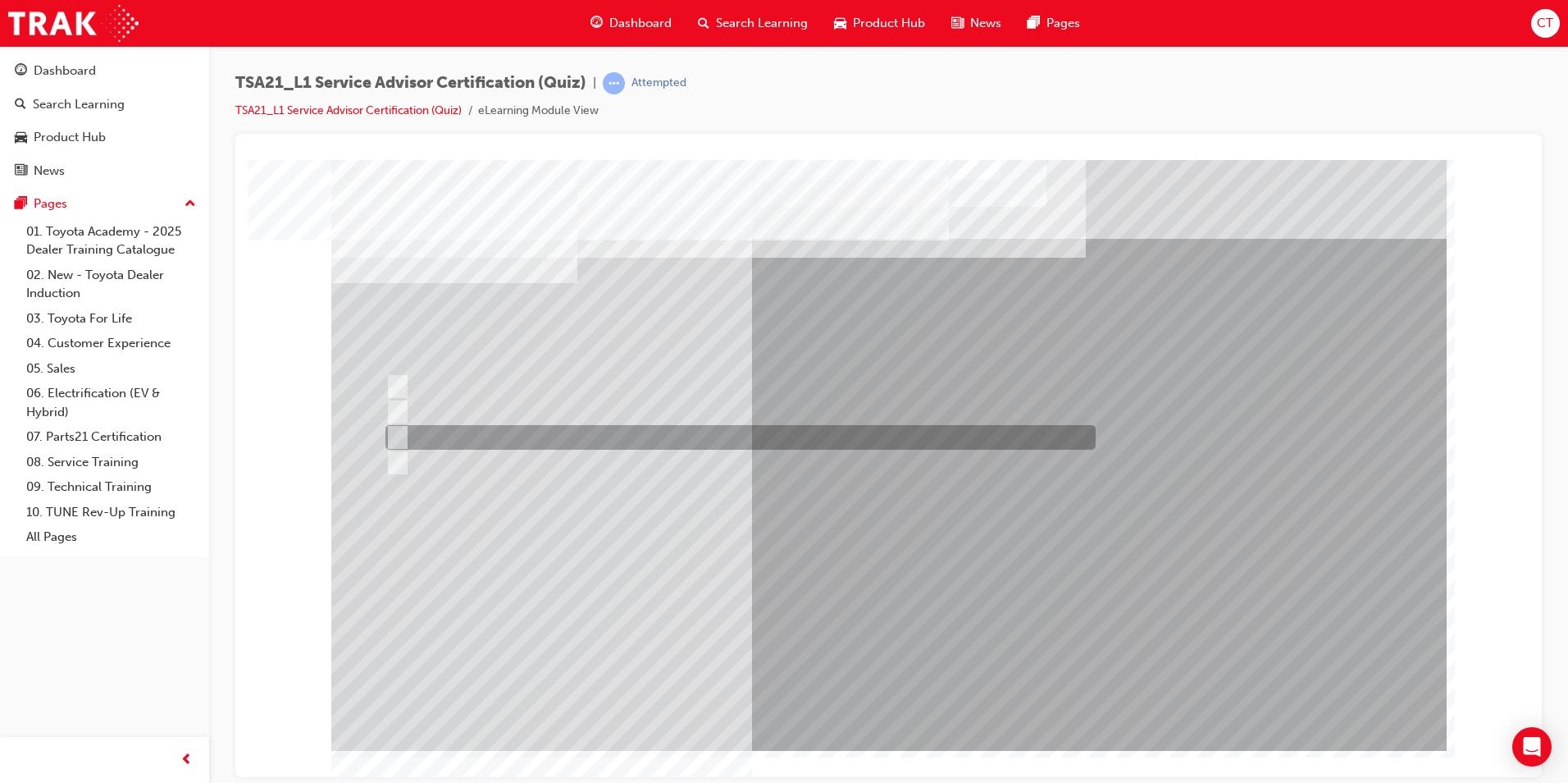
click at [815, 435] on div at bounding box center [736, 437] width 710 height 25
radio input "true"
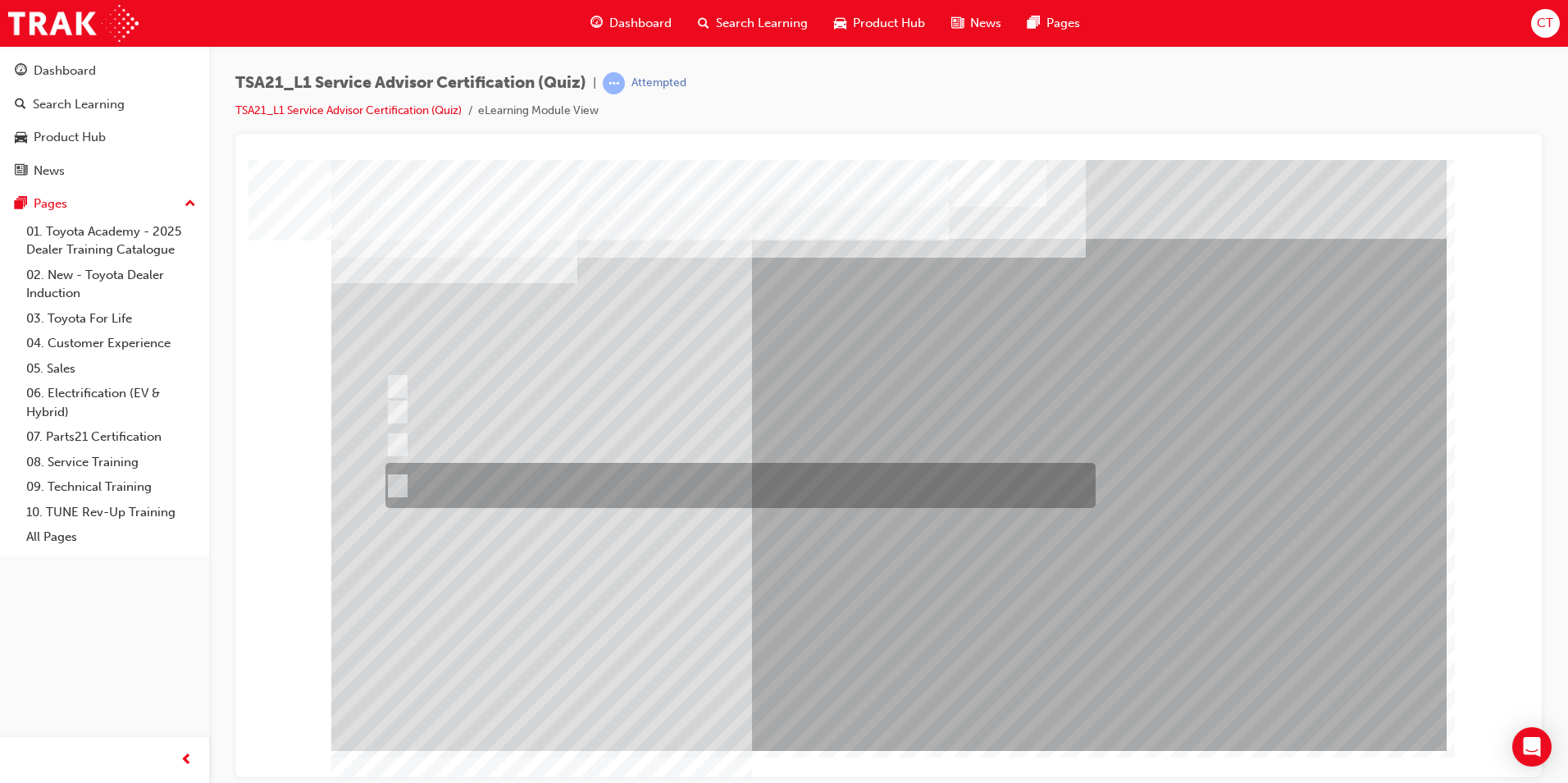
click at [841, 466] on div at bounding box center [736, 485] width 710 height 45
radio input "true"
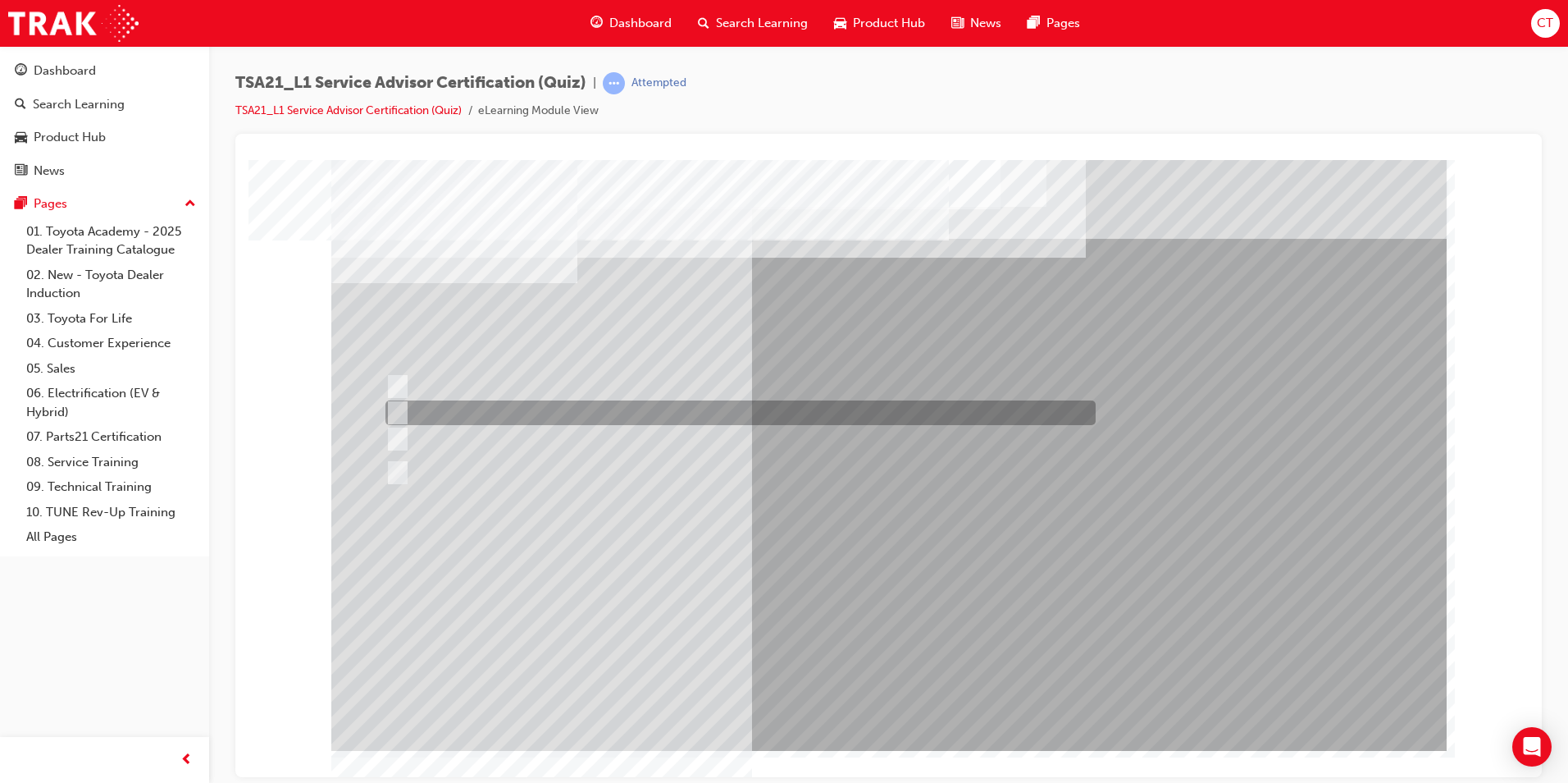
click at [866, 418] on div at bounding box center [736, 413] width 710 height 25
radio input "true"
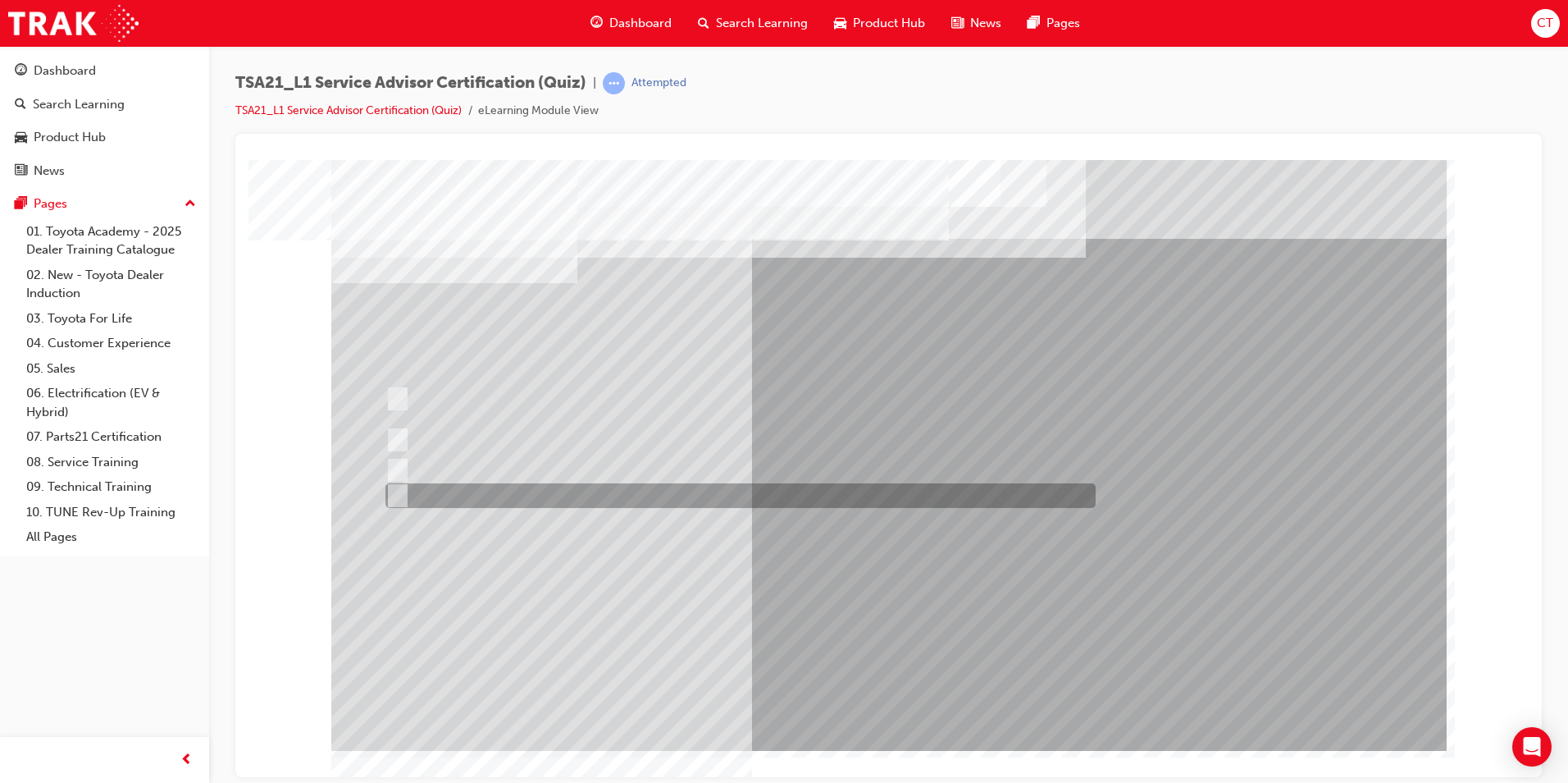
click at [704, 494] on div at bounding box center [736, 495] width 710 height 25
radio input "true"
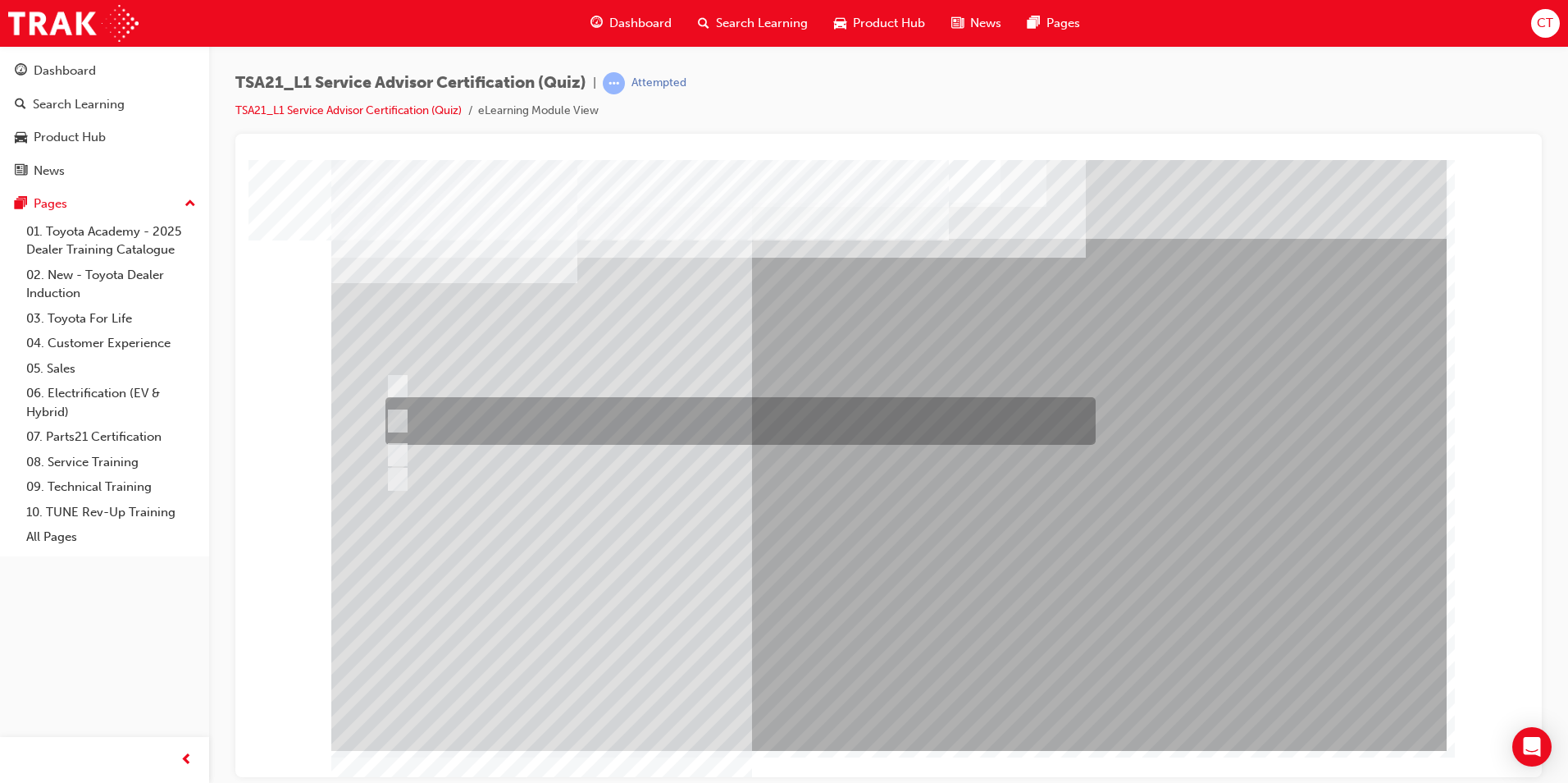
click at [737, 418] on div at bounding box center [736, 421] width 710 height 48
radio input "true"
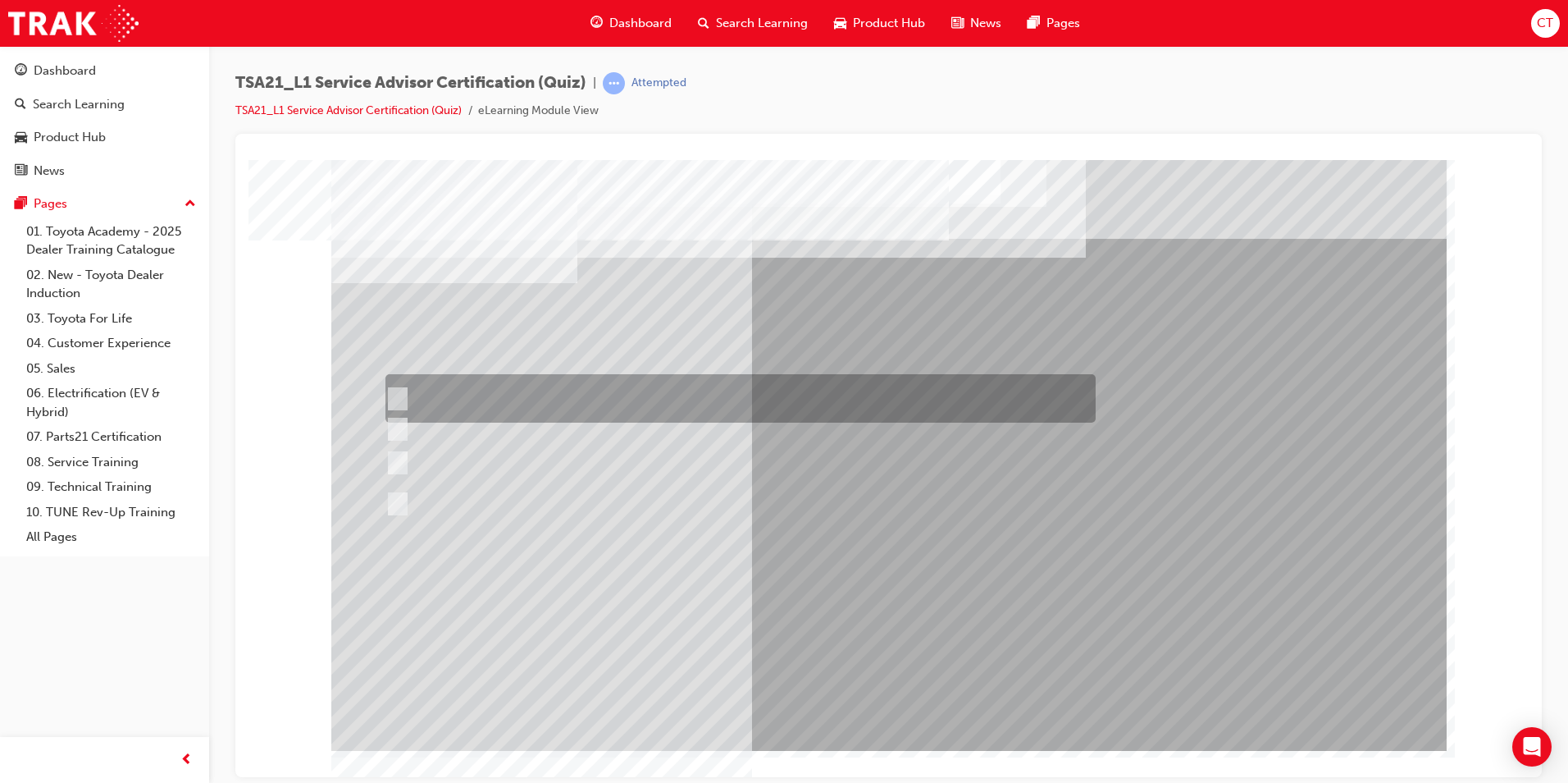
click at [582, 383] on div at bounding box center [736, 398] width 710 height 49
radio input "true"
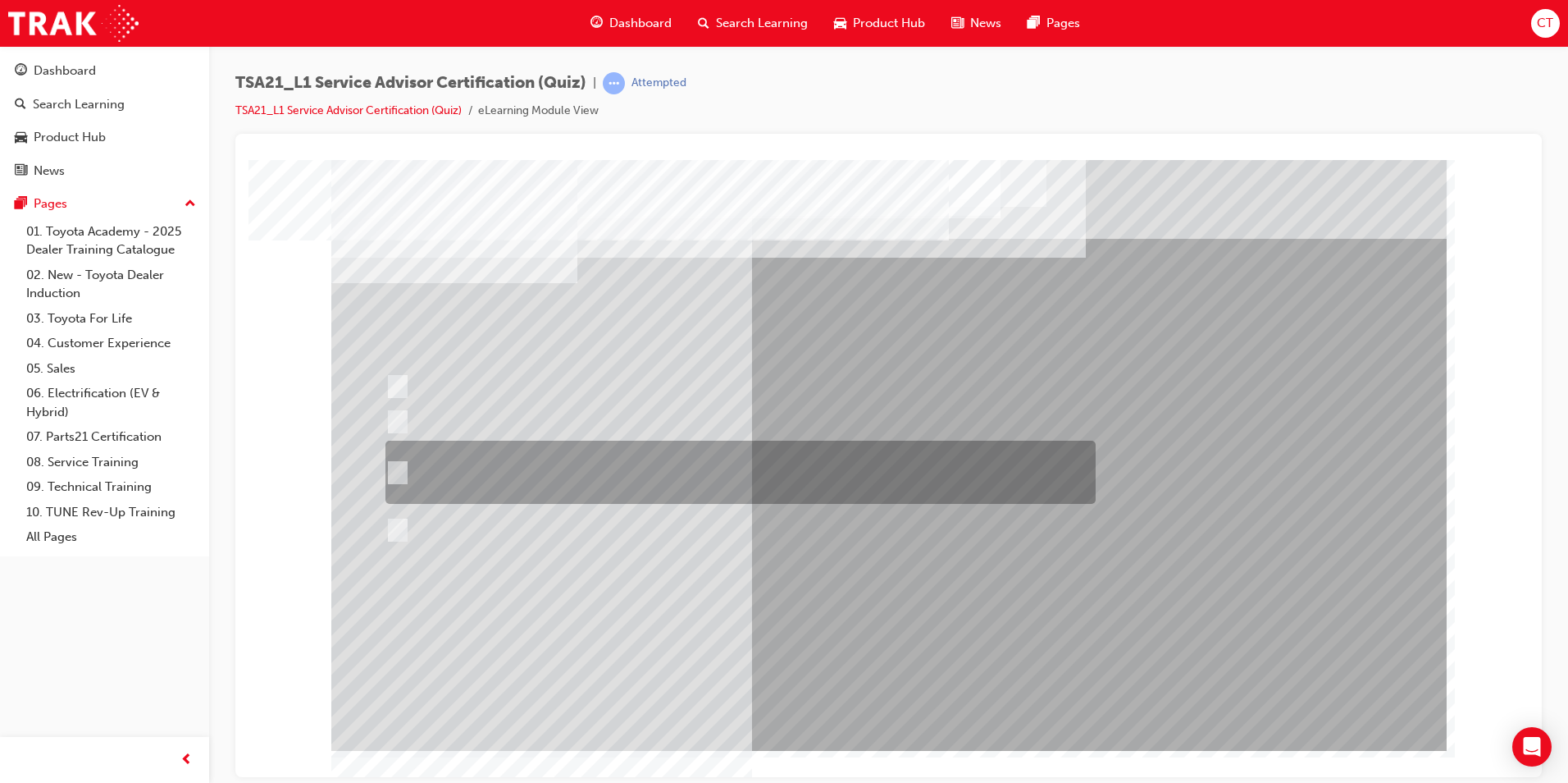
click at [803, 478] on div at bounding box center [736, 472] width 710 height 64
radio input "true"
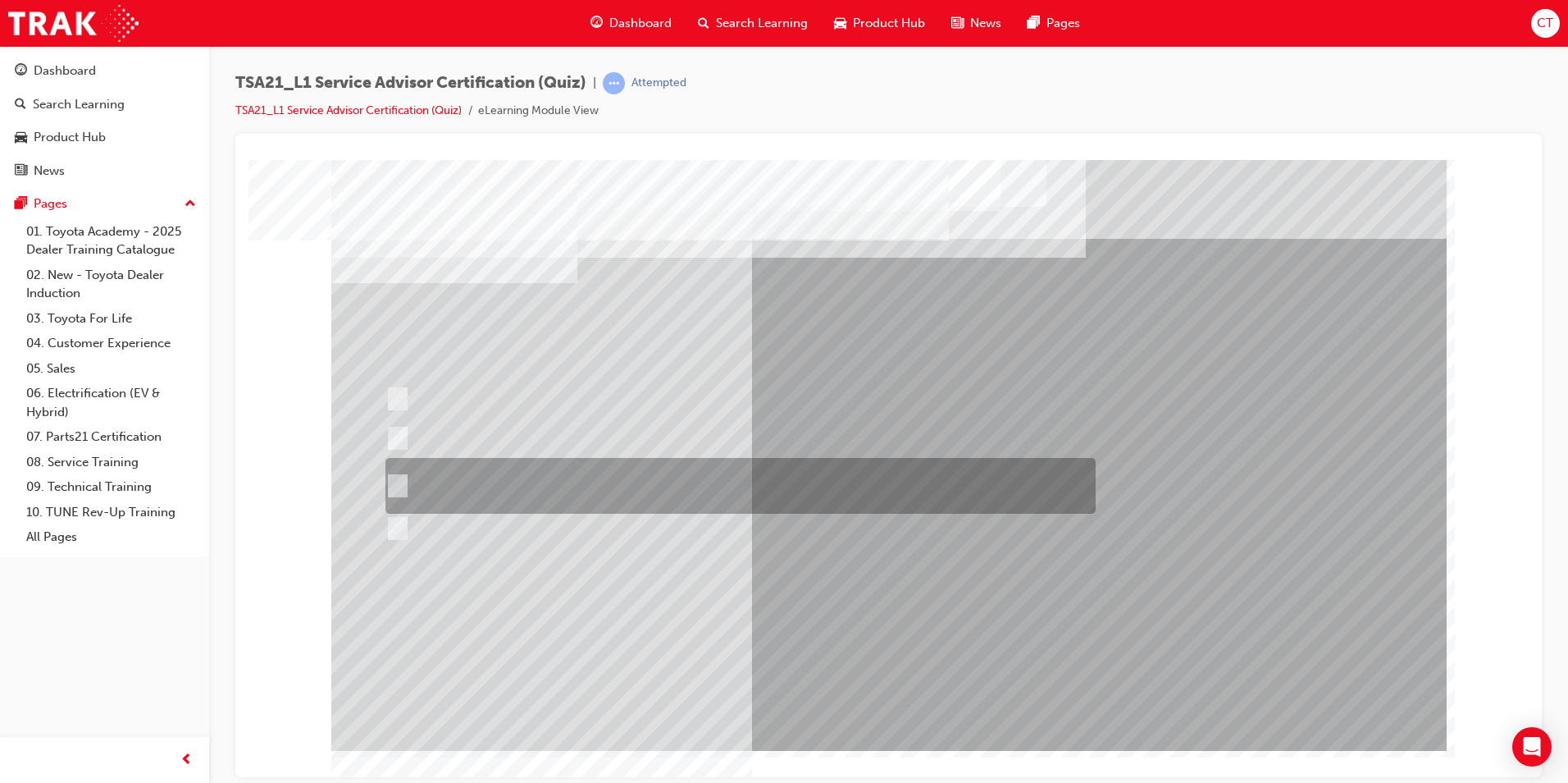
click at [682, 485] on div at bounding box center [736, 486] width 710 height 56
radio input "true"
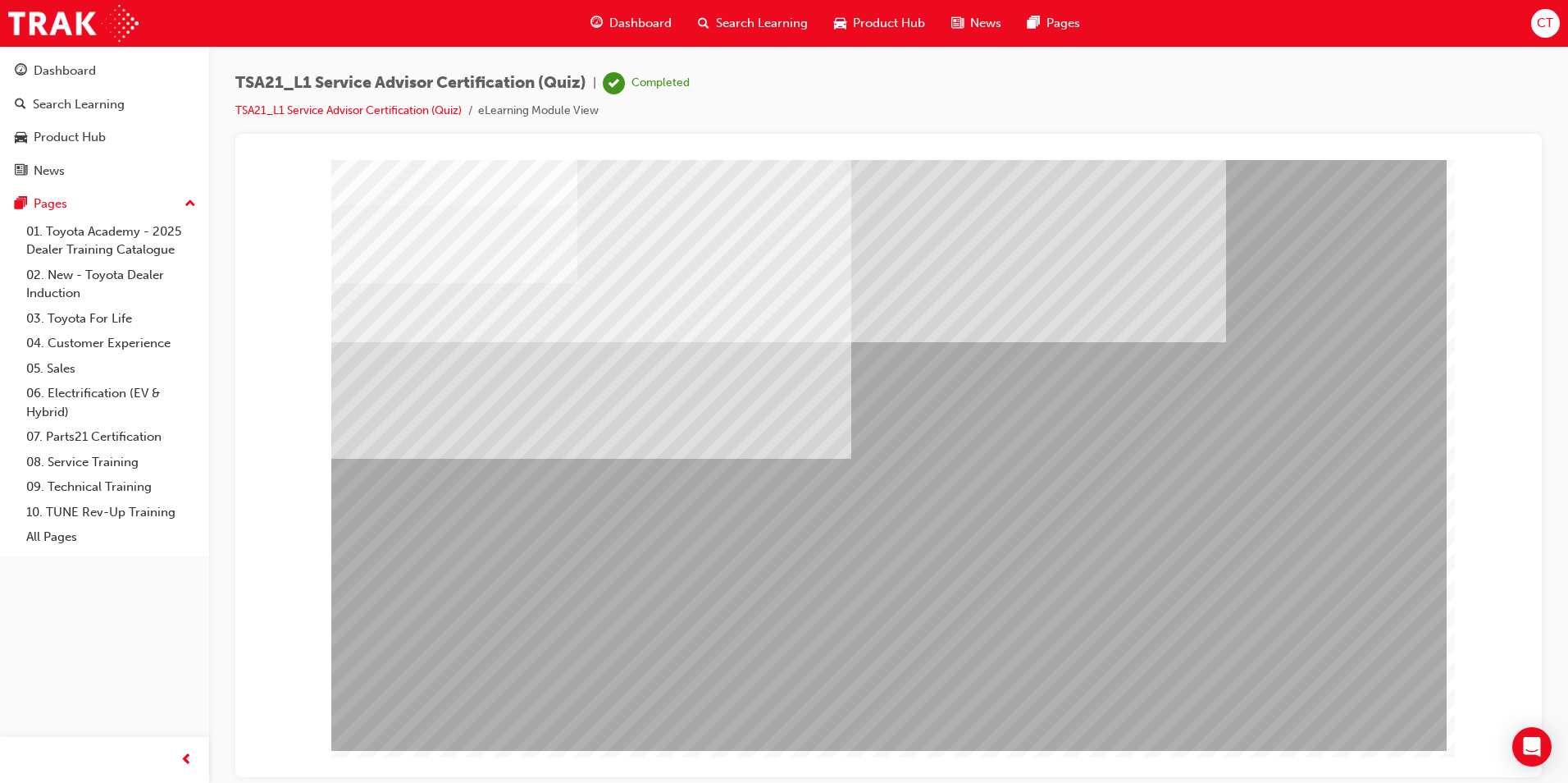
click at [641, 11] on div "Dashboard" at bounding box center [631, 23] width 108 height 34
